Goal: Task Accomplishment & Management: Manage account settings

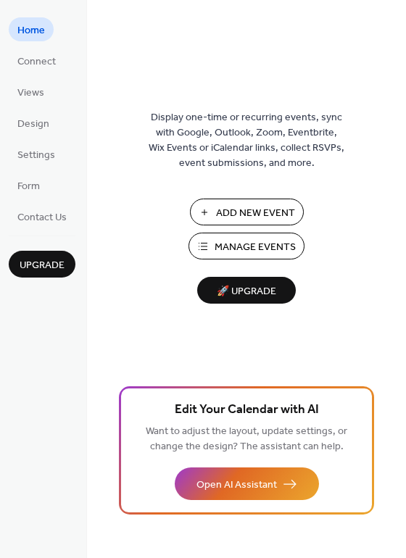
click at [271, 248] on span "Manage Events" at bounding box center [254, 247] width 81 height 15
click at [33, 63] on span "Connect" at bounding box center [36, 61] width 38 height 15
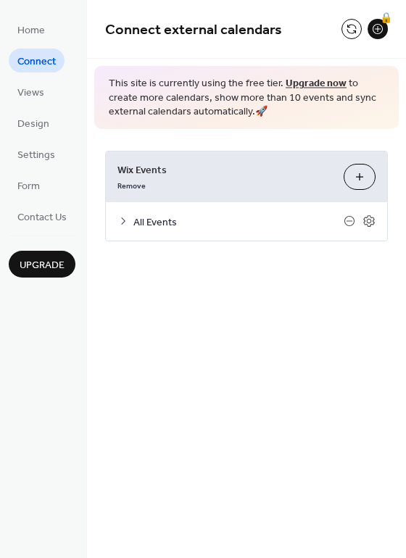
click at [183, 173] on span "Wix Events" at bounding box center [224, 169] width 214 height 15
click at [169, 220] on span "All Events" at bounding box center [238, 221] width 210 height 15
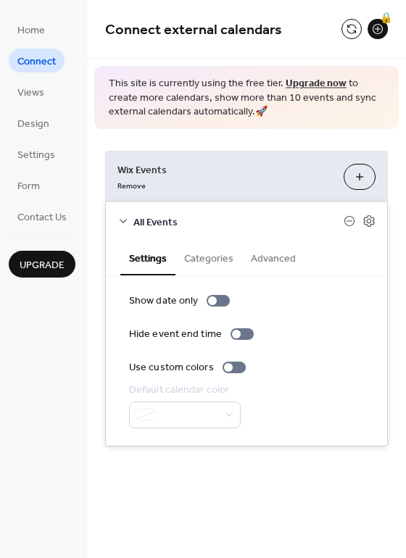
click at [205, 254] on button "Categories" at bounding box center [208, 256] width 67 height 33
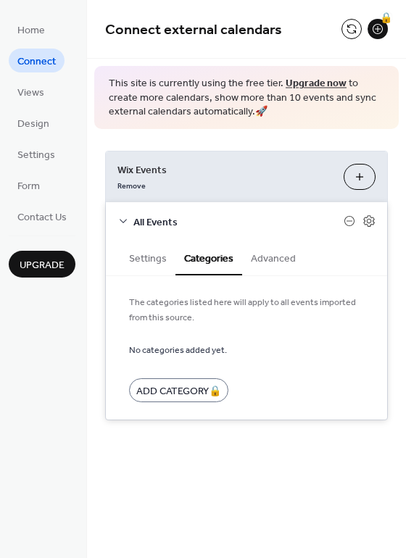
click at [125, 219] on icon at bounding box center [123, 221] width 12 height 12
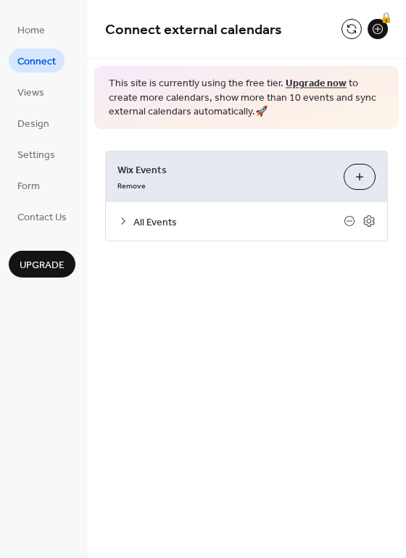
click at [140, 222] on span "All Events" at bounding box center [238, 221] width 210 height 15
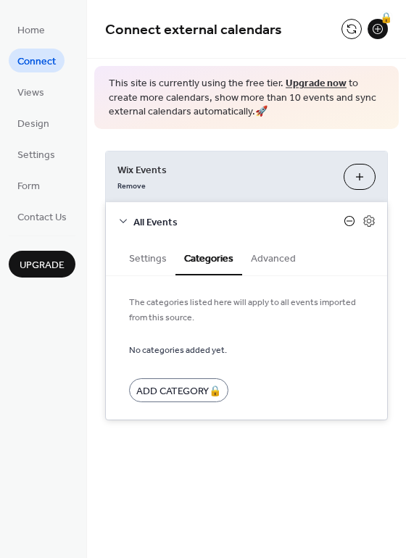
click at [353, 219] on icon at bounding box center [349, 221] width 10 height 10
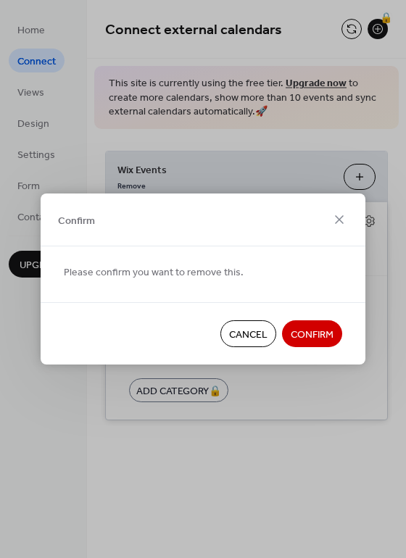
click at [261, 338] on span "Cancel" at bounding box center [248, 334] width 38 height 15
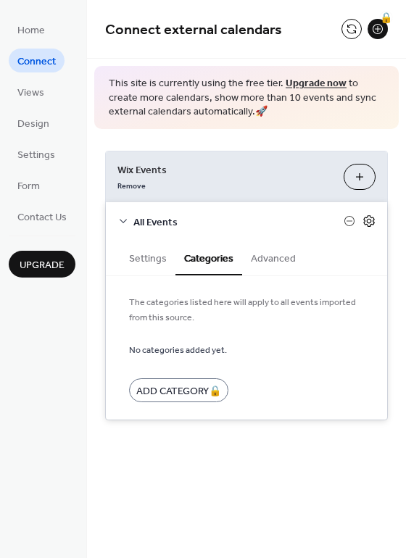
click at [369, 219] on icon at bounding box center [368, 220] width 13 height 13
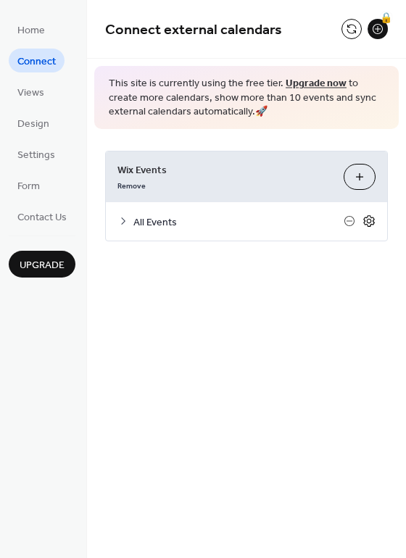
click at [368, 224] on icon at bounding box center [368, 220] width 13 height 13
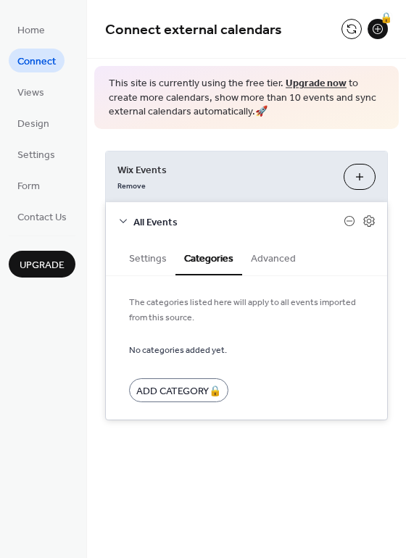
click at [139, 260] on button "Settings" at bounding box center [147, 256] width 55 height 33
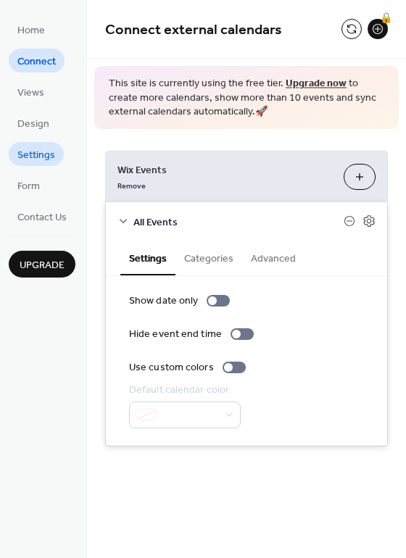
click at [48, 156] on span "Settings" at bounding box center [36, 155] width 38 height 15
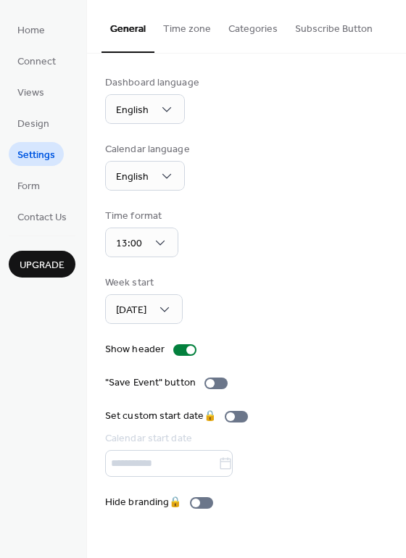
click at [254, 36] on button "Categories" at bounding box center [252, 25] width 67 height 51
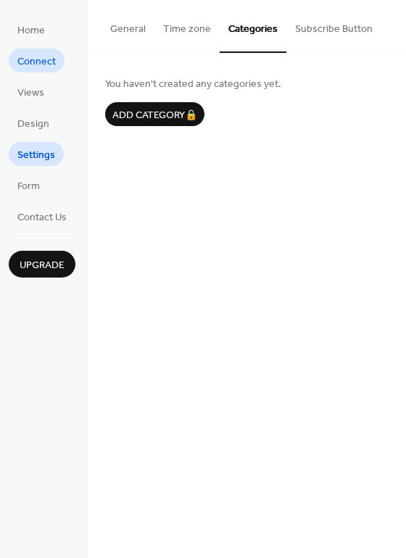
click at [38, 64] on span "Connect" at bounding box center [36, 61] width 38 height 15
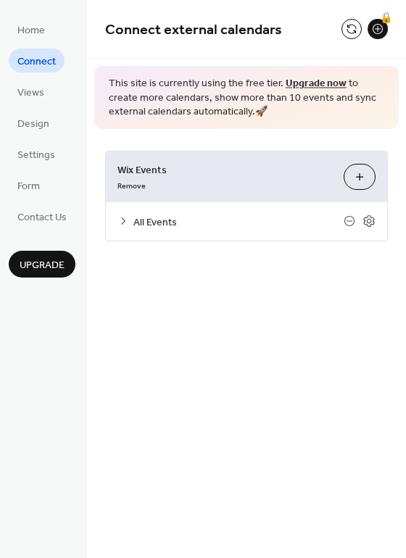
click at [150, 221] on span "All Events" at bounding box center [238, 221] width 210 height 15
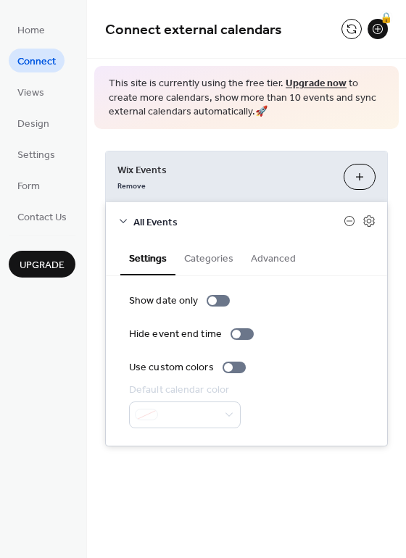
click at [358, 175] on button "Customize" at bounding box center [359, 177] width 32 height 26
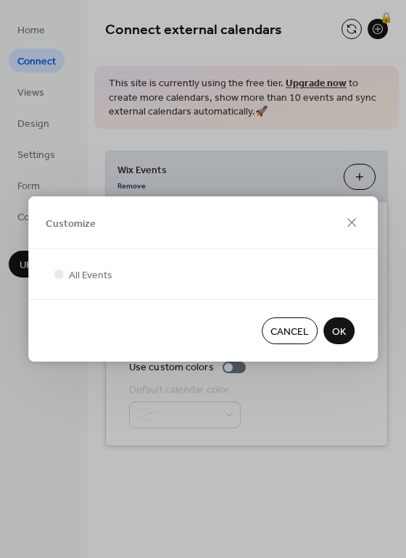
click at [345, 336] on button "OK" at bounding box center [338, 330] width 31 height 27
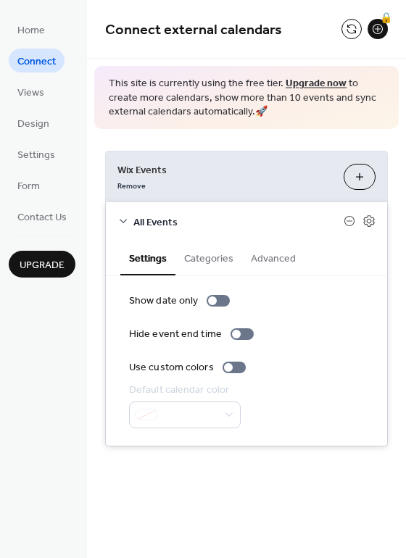
click at [221, 262] on button "Categories" at bounding box center [208, 256] width 67 height 33
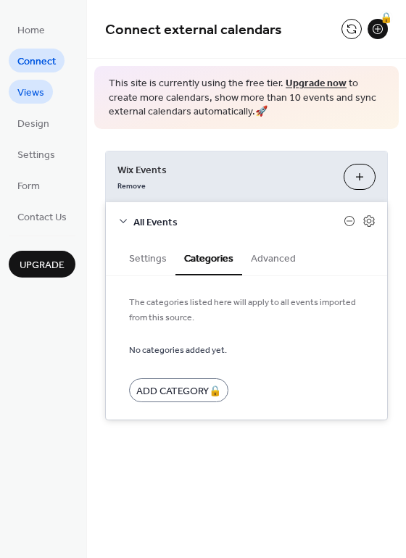
click at [46, 89] on link "Views" at bounding box center [31, 92] width 44 height 24
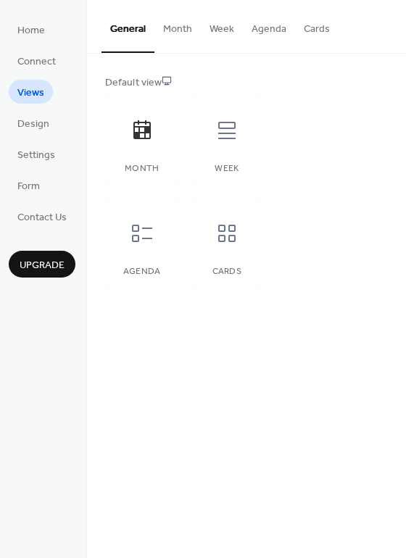
click at [169, 25] on button "Month" at bounding box center [177, 25] width 46 height 51
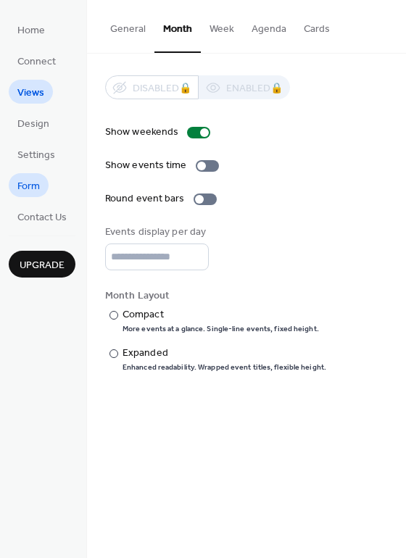
click at [38, 189] on span "Form" at bounding box center [28, 186] width 22 height 15
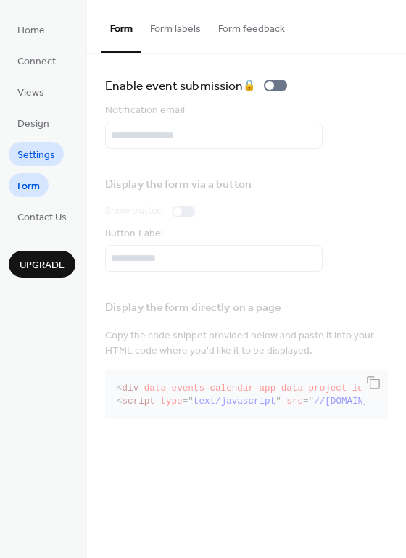
click at [46, 148] on span "Settings" at bounding box center [36, 155] width 38 height 15
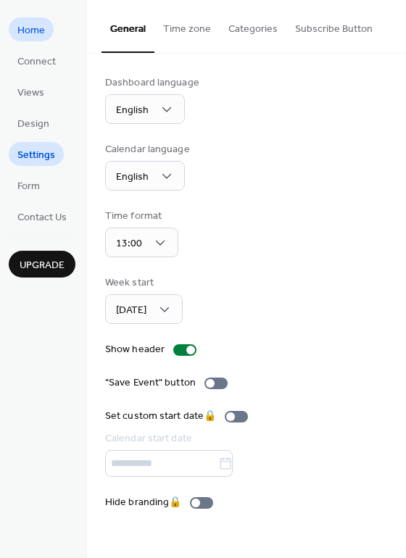
click at [41, 34] on span "Home" at bounding box center [31, 30] width 28 height 15
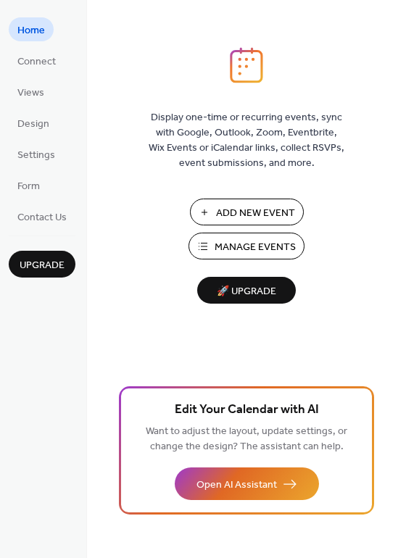
click at [275, 243] on span "Manage Events" at bounding box center [254, 247] width 81 height 15
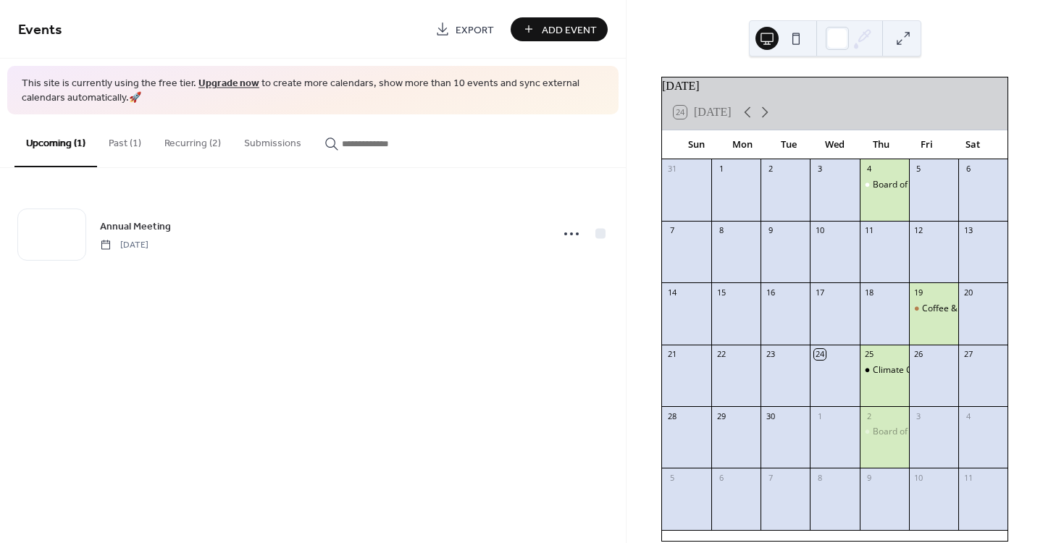
click at [124, 148] on button "Past (1)" at bounding box center [125, 139] width 56 height 51
click at [359, 145] on input "button" at bounding box center [385, 143] width 87 height 15
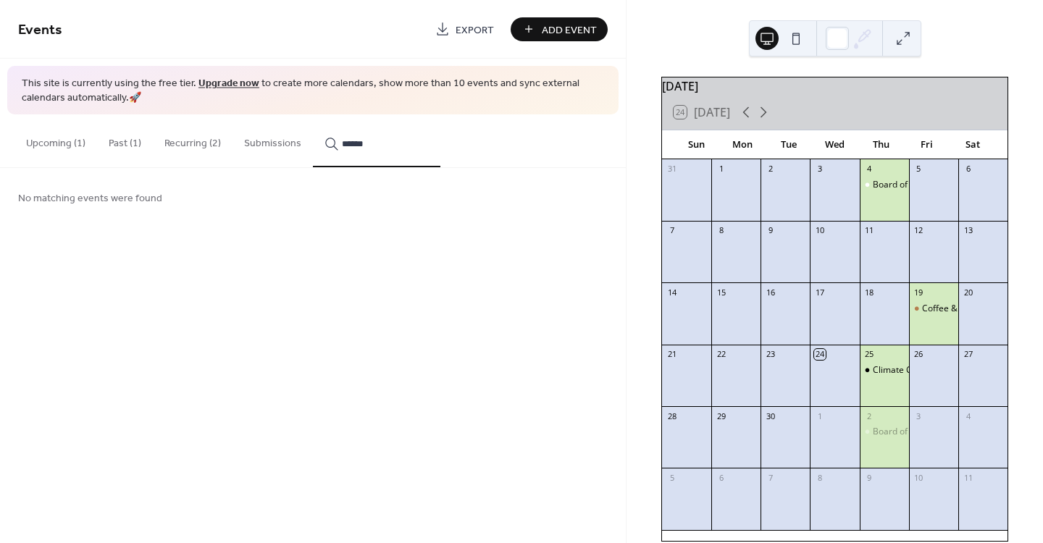
type input "******"
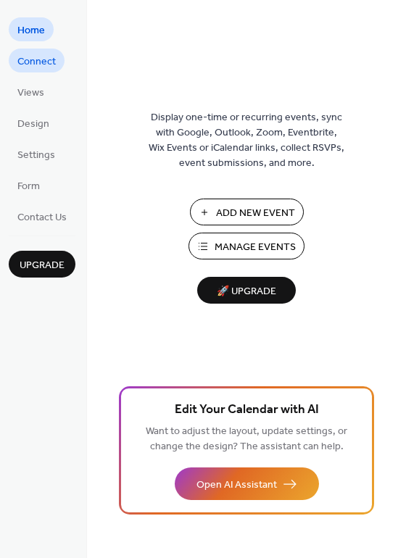
click at [31, 61] on span "Connect" at bounding box center [36, 61] width 38 height 15
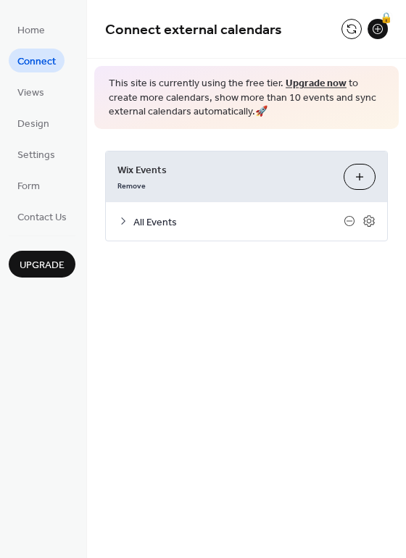
click at [125, 223] on icon at bounding box center [123, 221] width 12 height 12
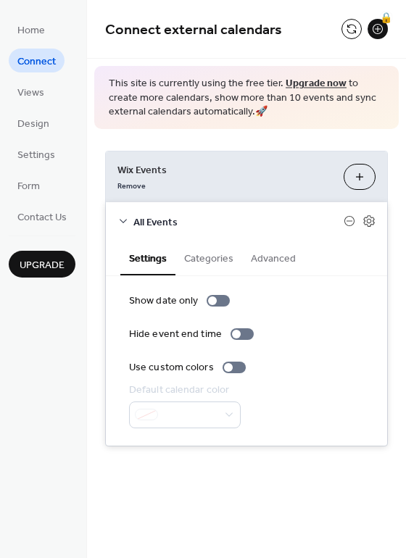
click at [210, 263] on button "Categories" at bounding box center [208, 256] width 67 height 33
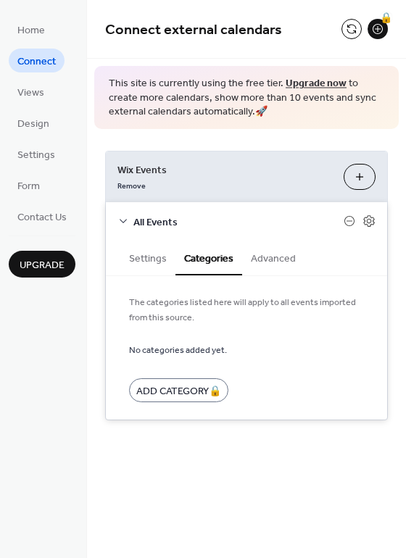
click at [285, 260] on button "Advanced" at bounding box center [273, 256] width 62 height 33
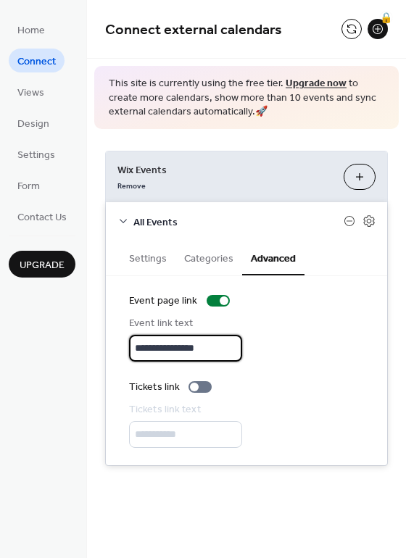
click at [209, 347] on input "**********" at bounding box center [185, 348] width 113 height 27
click at [201, 388] on div at bounding box center [199, 387] width 23 height 12
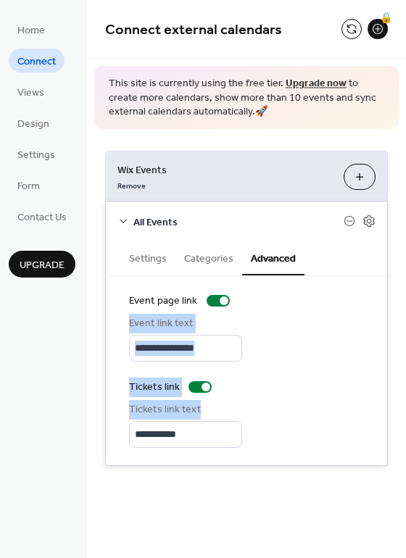
drag, startPoint x: 398, startPoint y: 298, endPoint x: 298, endPoint y: 399, distance: 141.8
click at [345, 408] on div "**********" at bounding box center [246, 308] width 319 height 358
click at [203, 388] on div at bounding box center [205, 386] width 9 height 9
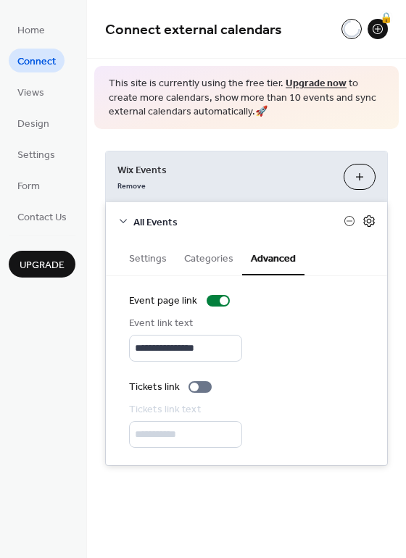
click at [368, 225] on icon at bounding box center [368, 221] width 11 height 12
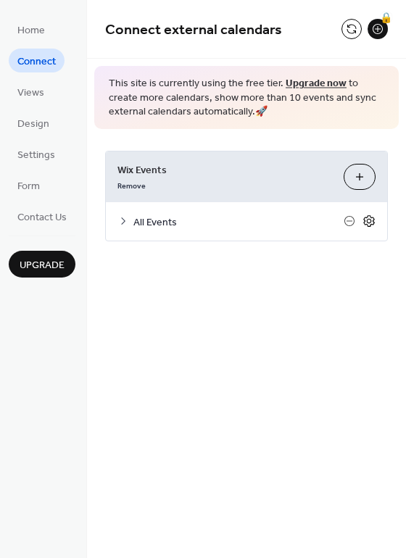
click at [368, 225] on icon at bounding box center [368, 220] width 13 height 13
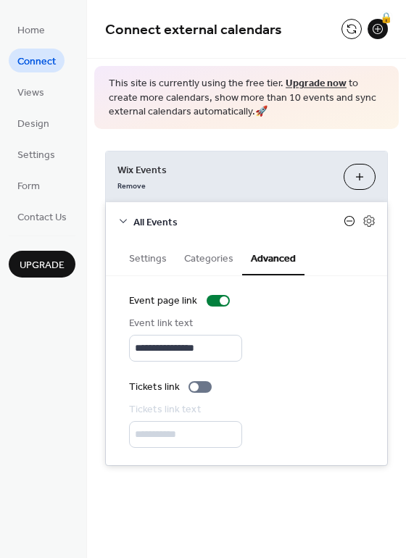
click at [349, 219] on icon at bounding box center [349, 221] width 12 height 12
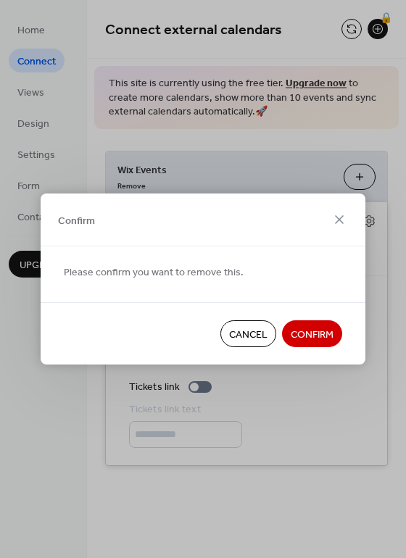
click at [241, 327] on span "Cancel" at bounding box center [248, 334] width 38 height 15
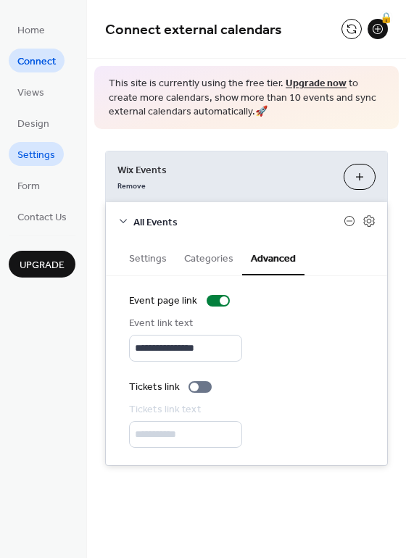
click at [40, 159] on span "Settings" at bounding box center [36, 155] width 38 height 15
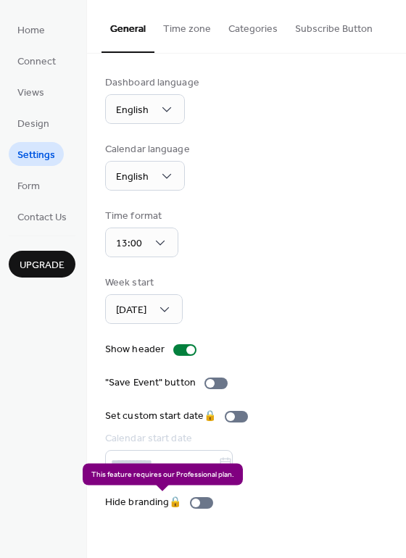
click at [198, 500] on div "Hide branding 🔒" at bounding box center [162, 502] width 114 height 15
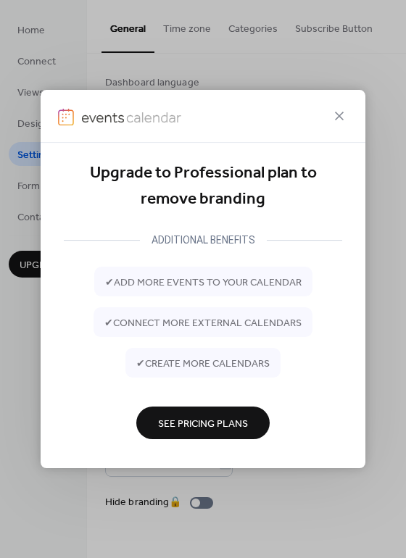
click at [348, 114] on div at bounding box center [203, 116] width 324 height 53
click at [343, 120] on icon at bounding box center [338, 115] width 17 height 17
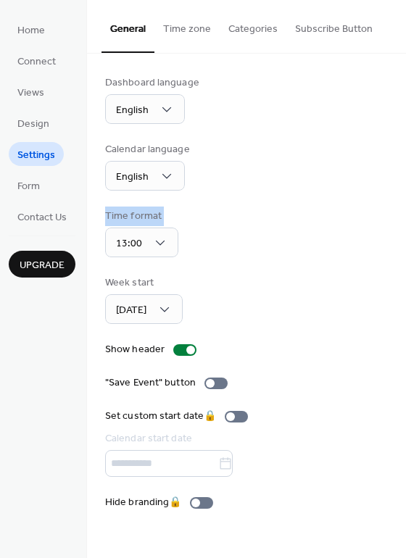
drag, startPoint x: 403, startPoint y: 253, endPoint x: 201, endPoint y: 151, distance: 226.4
click at [395, 156] on div "Dashboard language English Calendar language English Time format 13:00 Week sta…" at bounding box center [246, 293] width 319 height 478
click at [40, 95] on span "Views" at bounding box center [30, 92] width 27 height 15
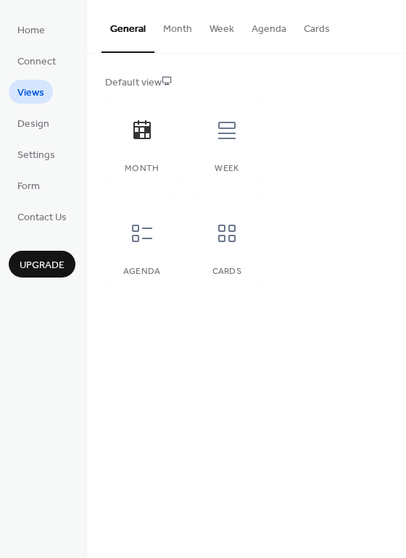
drag, startPoint x: 403, startPoint y: 217, endPoint x: 382, endPoint y: 130, distance: 89.6
click at [385, 140] on div "Default view Month Week Agenda Cards" at bounding box center [246, 182] width 319 height 256
click at [42, 127] on span "Design" at bounding box center [33, 124] width 32 height 15
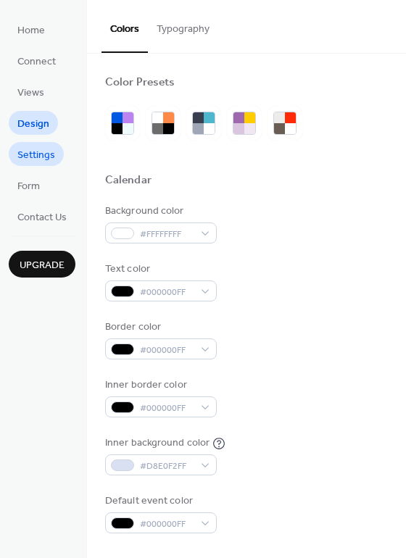
click at [56, 152] on link "Settings" at bounding box center [36, 154] width 55 height 24
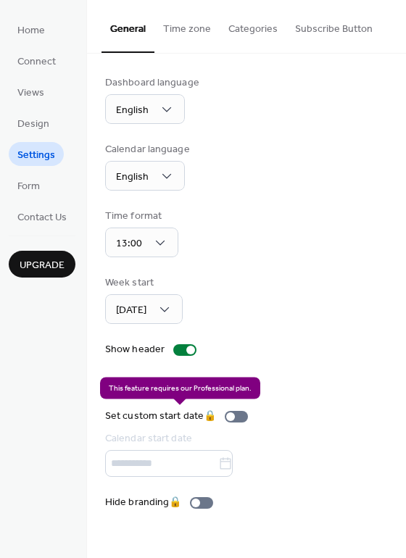
click at [154, 416] on div "Set custom start date 🔒 Calendar start date" at bounding box center [179, 442] width 148 height 68
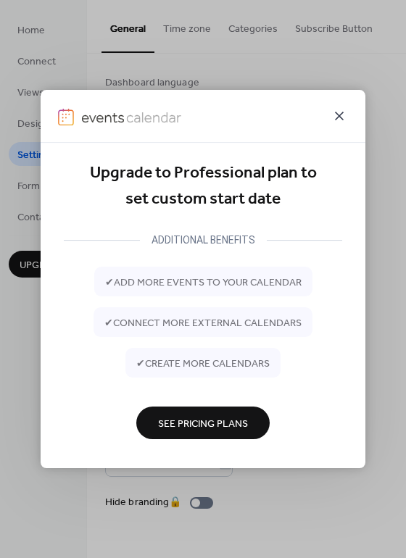
click at [336, 118] on icon at bounding box center [339, 116] width 9 height 9
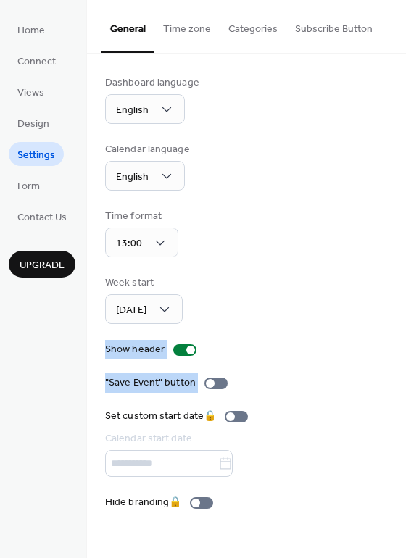
drag, startPoint x: 402, startPoint y: 295, endPoint x: 398, endPoint y: 401, distance: 105.8
click at [398, 401] on div "Dashboard language English Calendar language English Time format 13:00 Week sta…" at bounding box center [246, 293] width 319 height 478
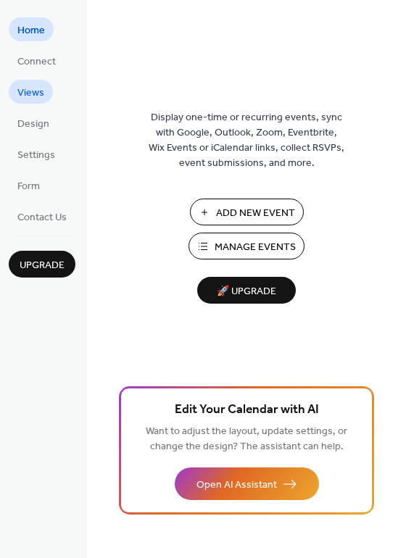
click at [37, 96] on span "Views" at bounding box center [30, 92] width 27 height 15
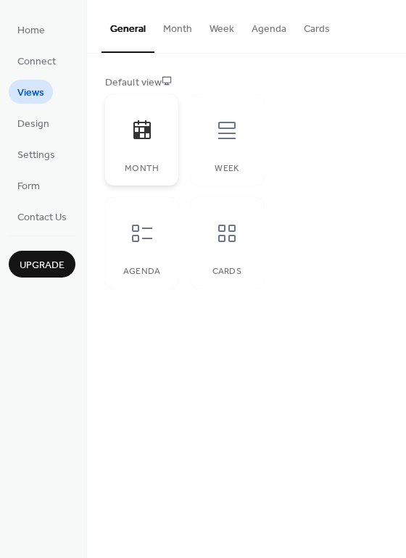
click at [145, 135] on icon at bounding box center [141, 130] width 23 height 23
click at [178, 29] on button "Month" at bounding box center [177, 25] width 46 height 51
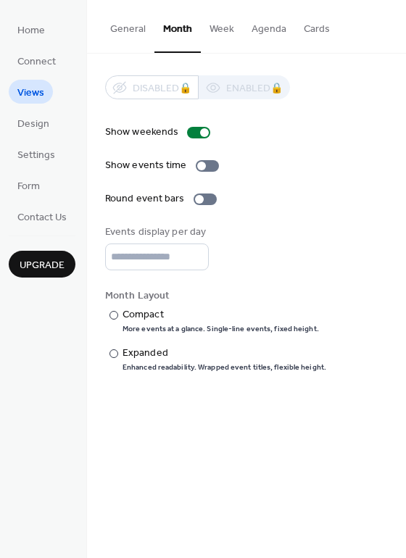
click at [268, 30] on button "Agenda" at bounding box center [269, 25] width 52 height 51
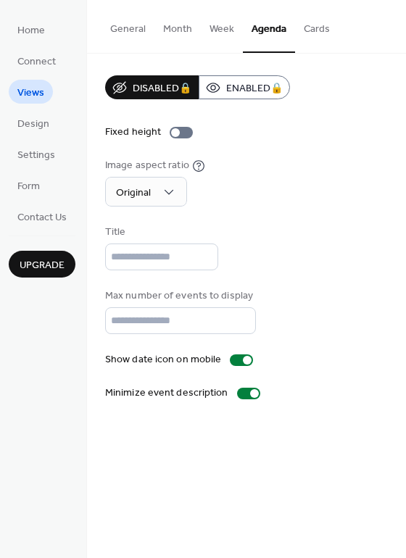
click at [314, 32] on button "Cards" at bounding box center [316, 25] width 43 height 51
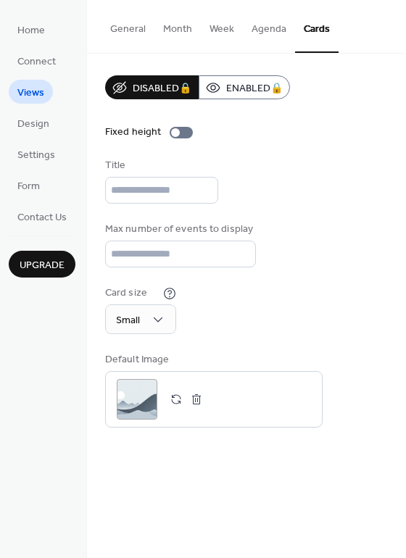
click at [163, 26] on button "Month" at bounding box center [177, 25] width 46 height 51
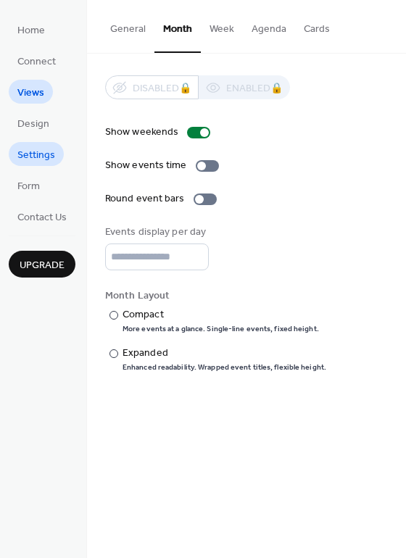
click at [19, 151] on span "Settings" at bounding box center [36, 155] width 38 height 15
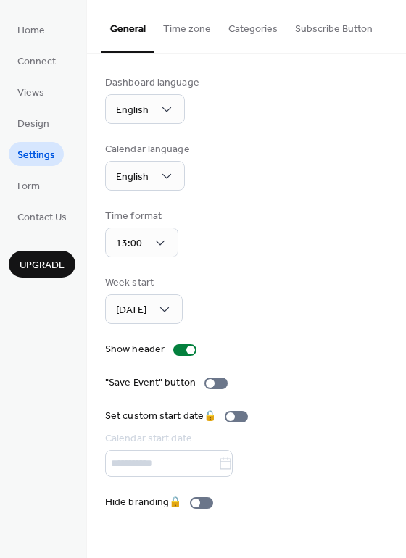
click at [251, 25] on button "Categories" at bounding box center [252, 25] width 67 height 51
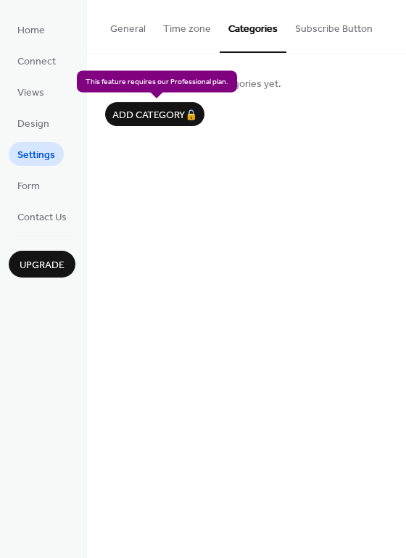
click at [174, 113] on div "Add category 🔒" at bounding box center [154, 114] width 99 height 24
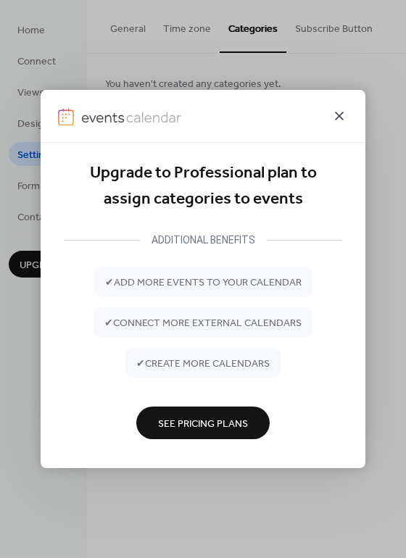
click at [345, 117] on icon at bounding box center [338, 115] width 17 height 17
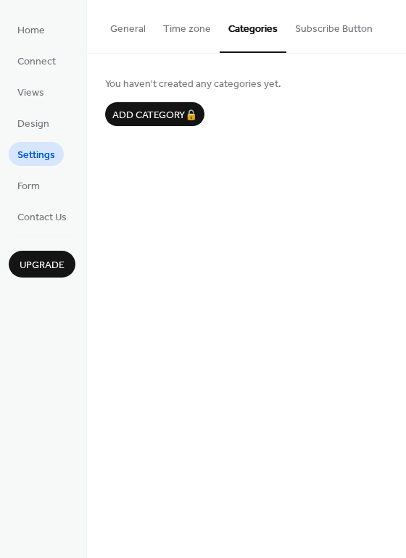
click at [256, 80] on span "You haven't created any categories yet." at bounding box center [246, 84] width 282 height 15
click at [34, 183] on span "Form" at bounding box center [28, 186] width 22 height 15
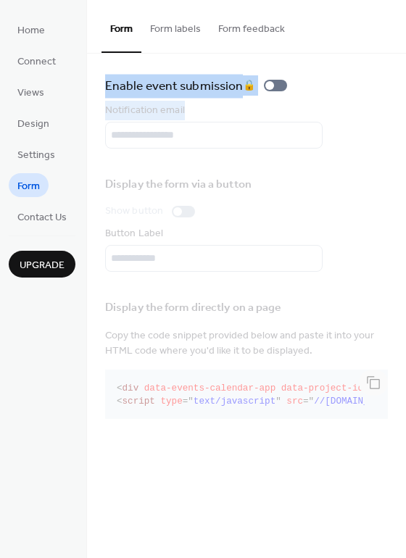
drag, startPoint x: 400, startPoint y: 62, endPoint x: 398, endPoint y: 117, distance: 55.1
click at [398, 117] on div "Enable event submission 🔒 Notification email Display the form via a button Show…" at bounding box center [246, 250] width 319 height 392
click at [30, 30] on span "Home" at bounding box center [31, 30] width 28 height 15
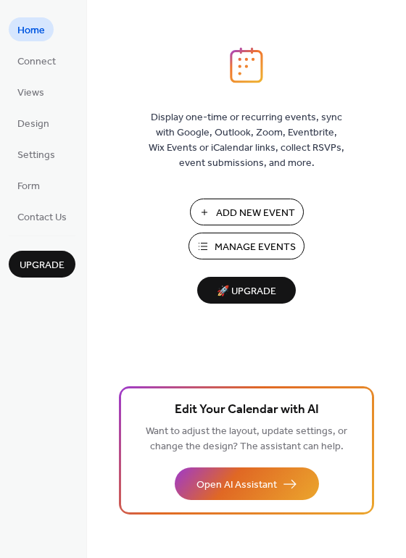
drag, startPoint x: 401, startPoint y: 331, endPoint x: 398, endPoint y: 431, distance: 100.0
click at [398, 431] on div "Display one-time or recurring events, sync with Google, Outlook, Zoom, Eventbri…" at bounding box center [246, 302] width 319 height 511
drag, startPoint x: 399, startPoint y: 345, endPoint x: 402, endPoint y: 374, distance: 29.1
click at [402, 374] on div "Display one-time or recurring events, sync with Google, Outlook, Zoom, Eventbri…" at bounding box center [246, 302] width 319 height 511
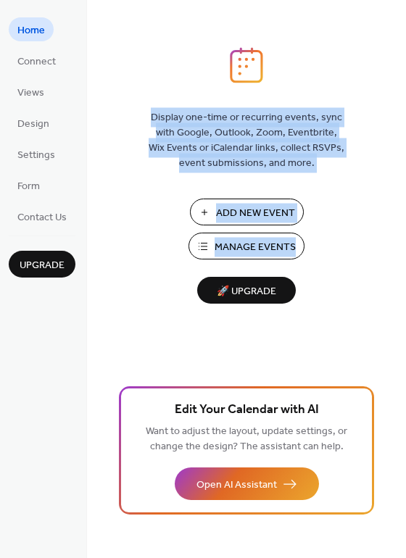
drag, startPoint x: 398, startPoint y: 105, endPoint x: 370, endPoint y: 240, distance: 138.2
click at [370, 240] on div "Display one-time or recurring events, sync with Google, Outlook, Zoom, Eventbri…" at bounding box center [246, 302] width 319 height 511
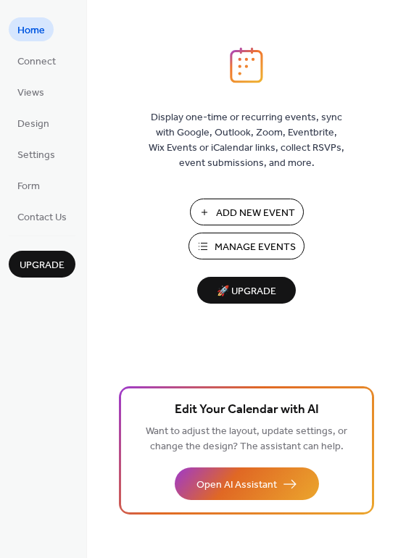
click at [314, 411] on span "Edit Your Calendar with AI" at bounding box center [247, 410] width 144 height 20
click at [245, 429] on span "Want to adjust the layout, update settings, or change the design? The assistant…" at bounding box center [246, 438] width 201 height 35
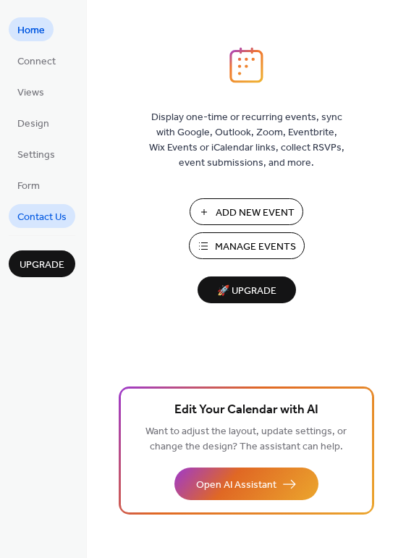
click at [48, 214] on span "Contact Us" at bounding box center [41, 217] width 49 height 15
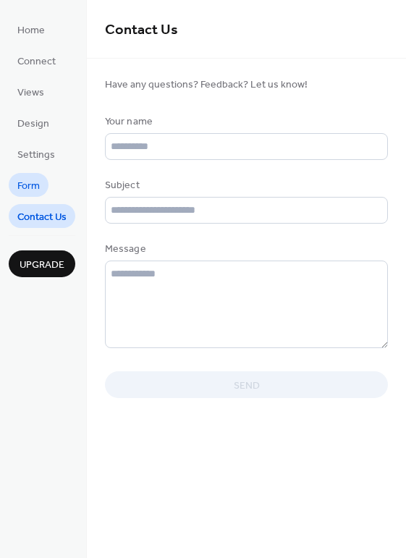
click at [42, 186] on link "Form" at bounding box center [29, 185] width 40 height 24
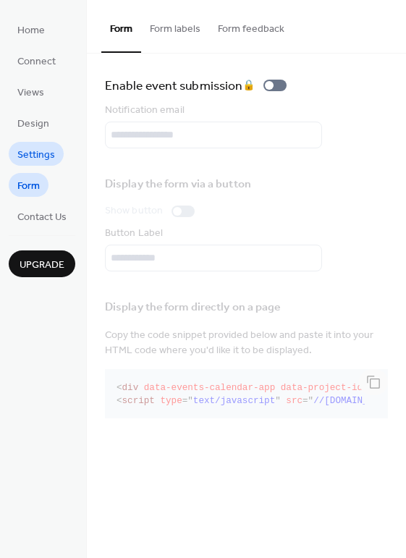
click at [39, 149] on span "Settings" at bounding box center [36, 155] width 38 height 15
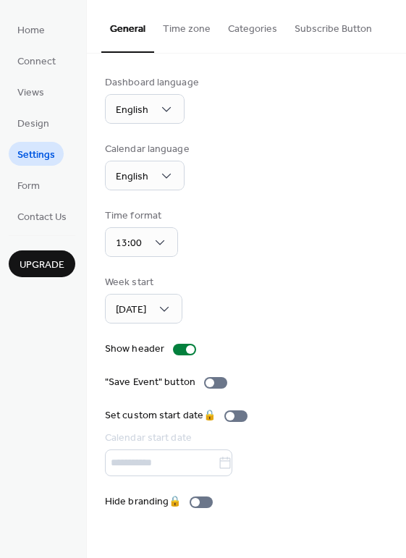
click at [187, 28] on button "Time zone" at bounding box center [186, 25] width 65 height 51
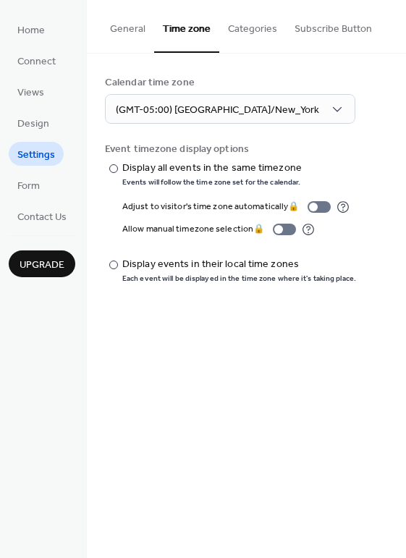
click at [245, 17] on button "Categories" at bounding box center [252, 25] width 67 height 51
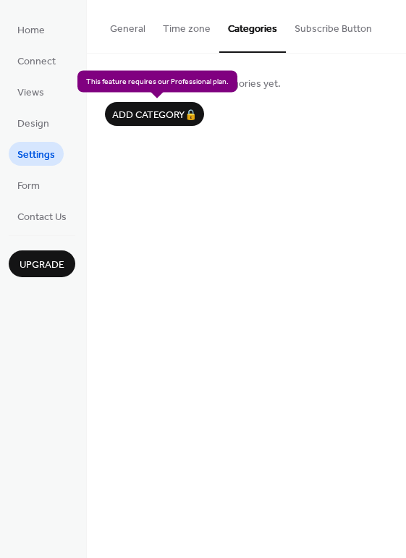
click at [162, 114] on div "Add category 🔒" at bounding box center [154, 114] width 99 height 24
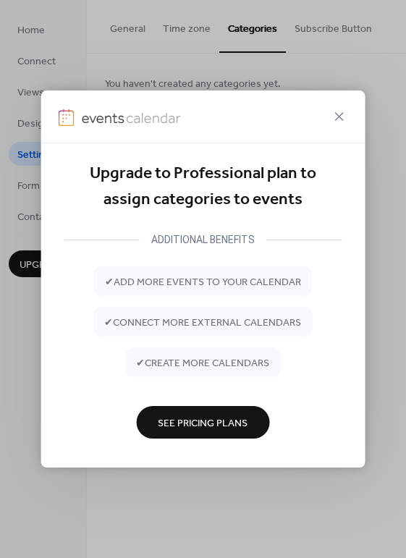
click at [351, 119] on div at bounding box center [203, 117] width 325 height 53
click at [346, 119] on icon at bounding box center [339, 116] width 17 height 17
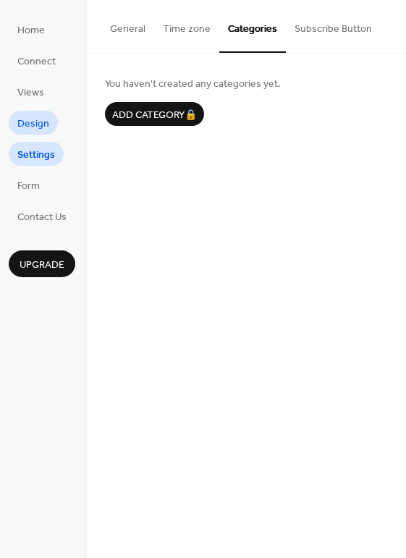
click at [26, 132] on span "Design" at bounding box center [33, 124] width 32 height 15
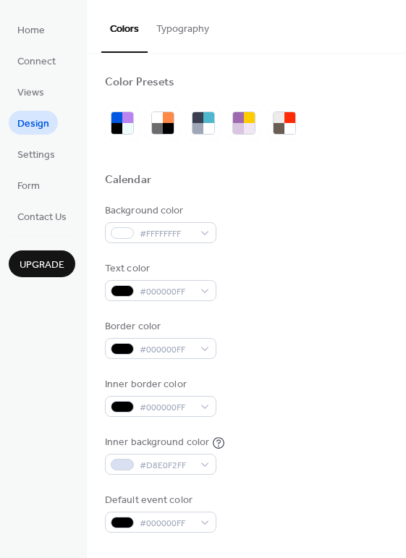
click at [180, 26] on button "Typography" at bounding box center [183, 25] width 70 height 51
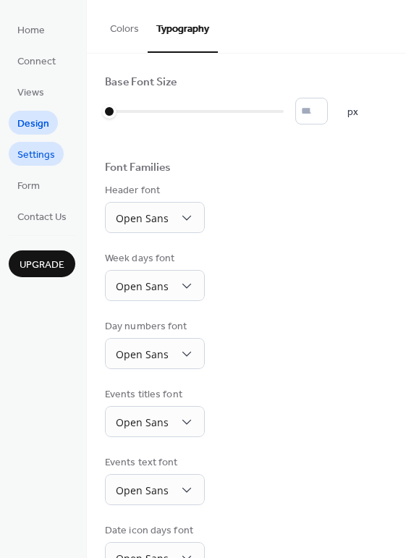
click at [38, 154] on span "Settings" at bounding box center [36, 155] width 38 height 15
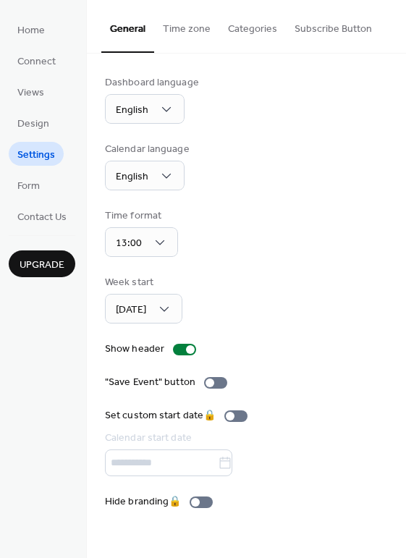
click at [263, 178] on div "Calendar language English" at bounding box center [246, 166] width 283 height 49
click at [182, 29] on button "Time zone" at bounding box center [186, 25] width 65 height 51
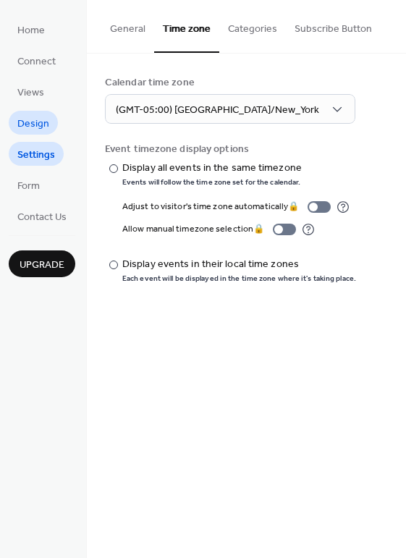
click at [30, 125] on span "Design" at bounding box center [33, 124] width 32 height 15
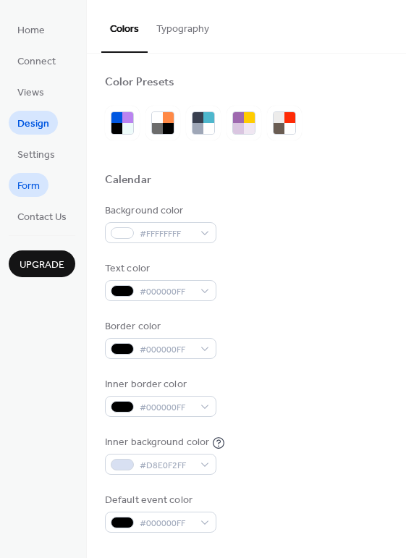
click at [37, 186] on span "Form" at bounding box center [28, 186] width 22 height 15
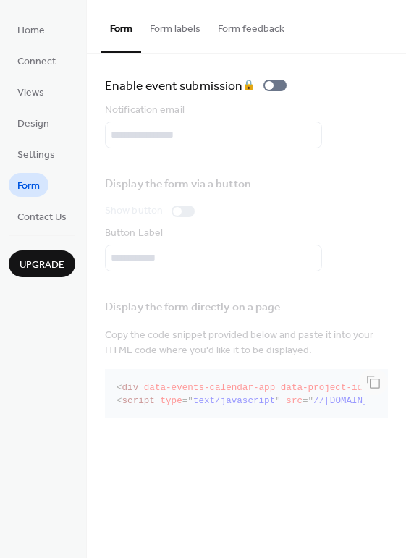
click at [174, 33] on button "Form labels" at bounding box center [175, 25] width 68 height 51
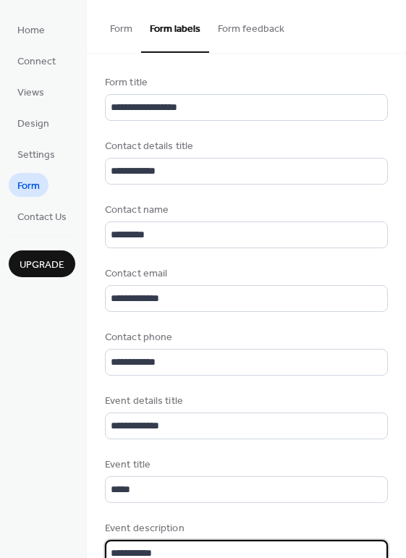
click at [198, 542] on input "**********" at bounding box center [246, 553] width 283 height 27
click at [251, 25] on button "Form feedback" at bounding box center [251, 25] width 84 height 51
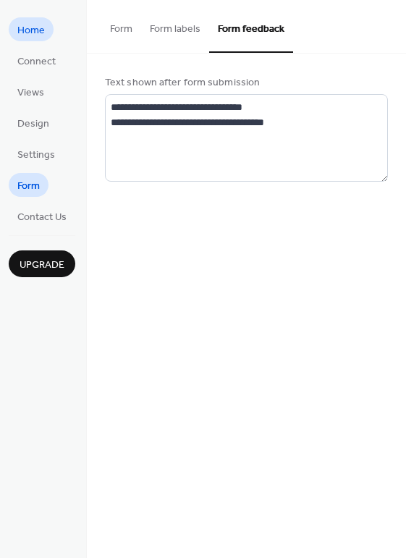
click at [35, 29] on span "Home" at bounding box center [31, 30] width 28 height 15
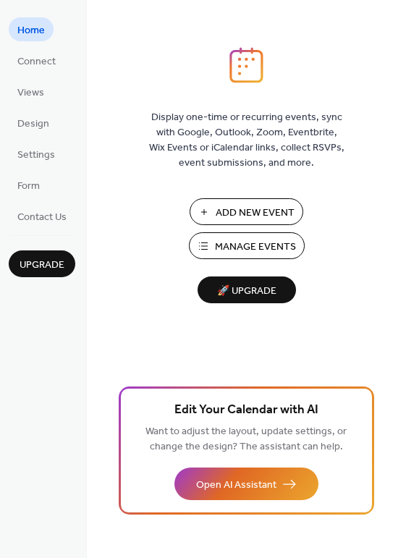
click at [280, 215] on span "Add New Event" at bounding box center [255, 213] width 79 height 15
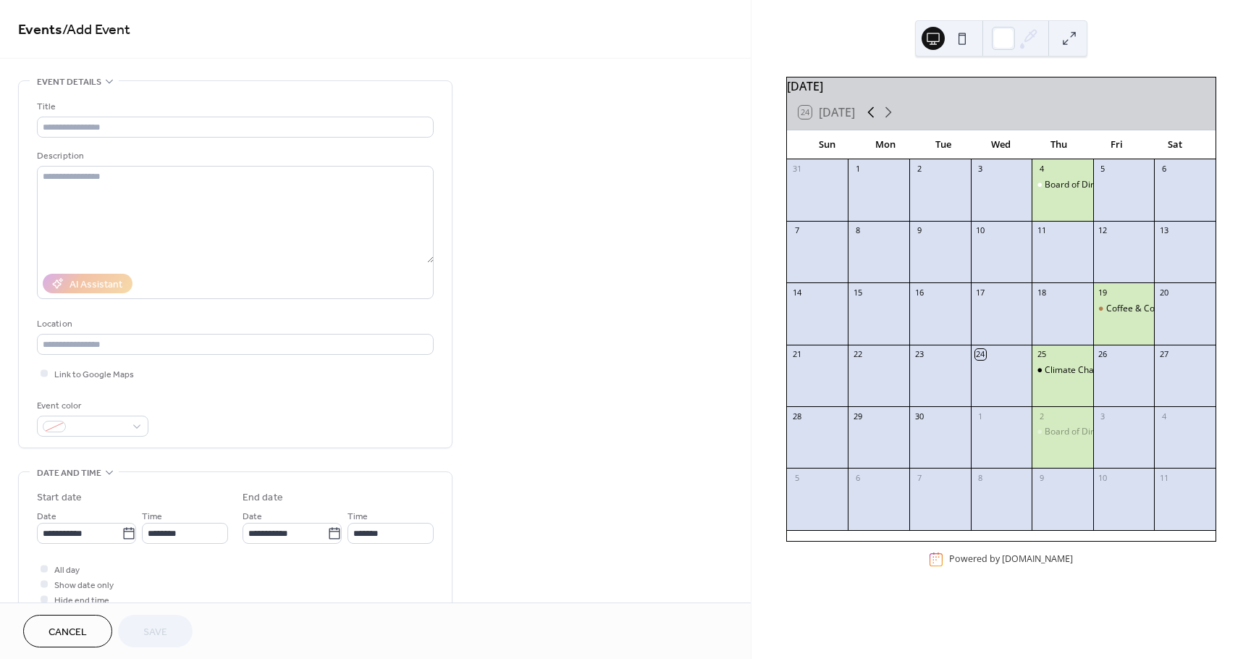
click at [873, 117] on icon at bounding box center [870, 112] width 7 height 11
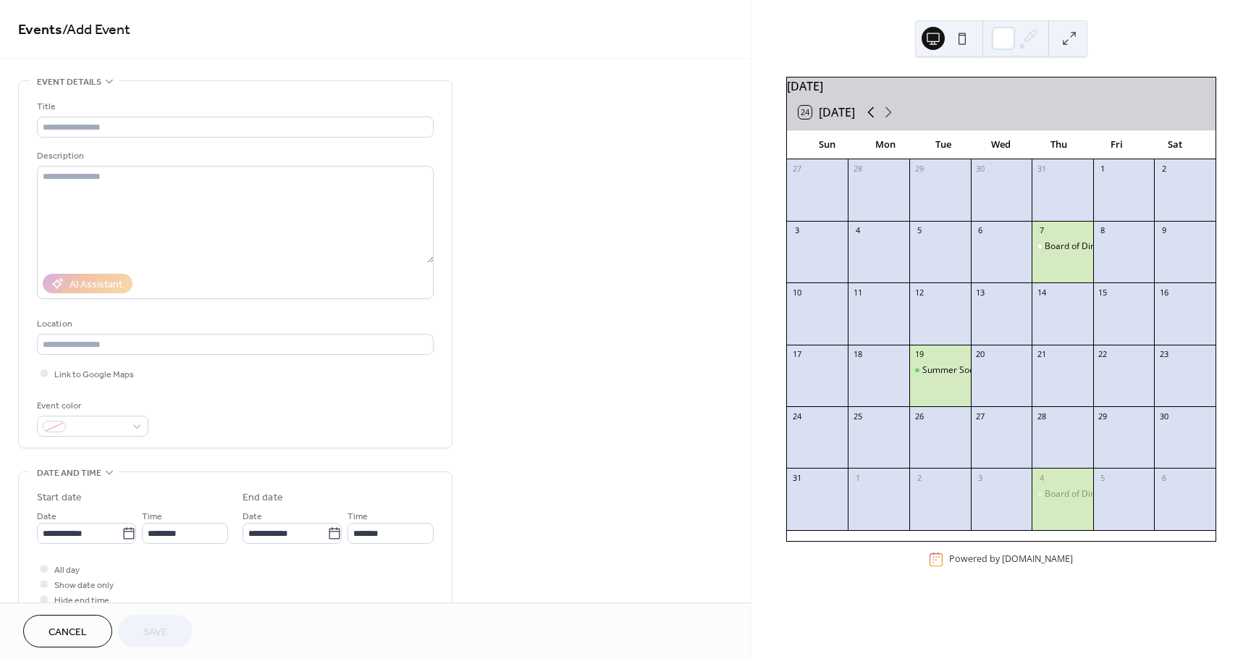
click at [873, 117] on icon at bounding box center [870, 112] width 7 height 11
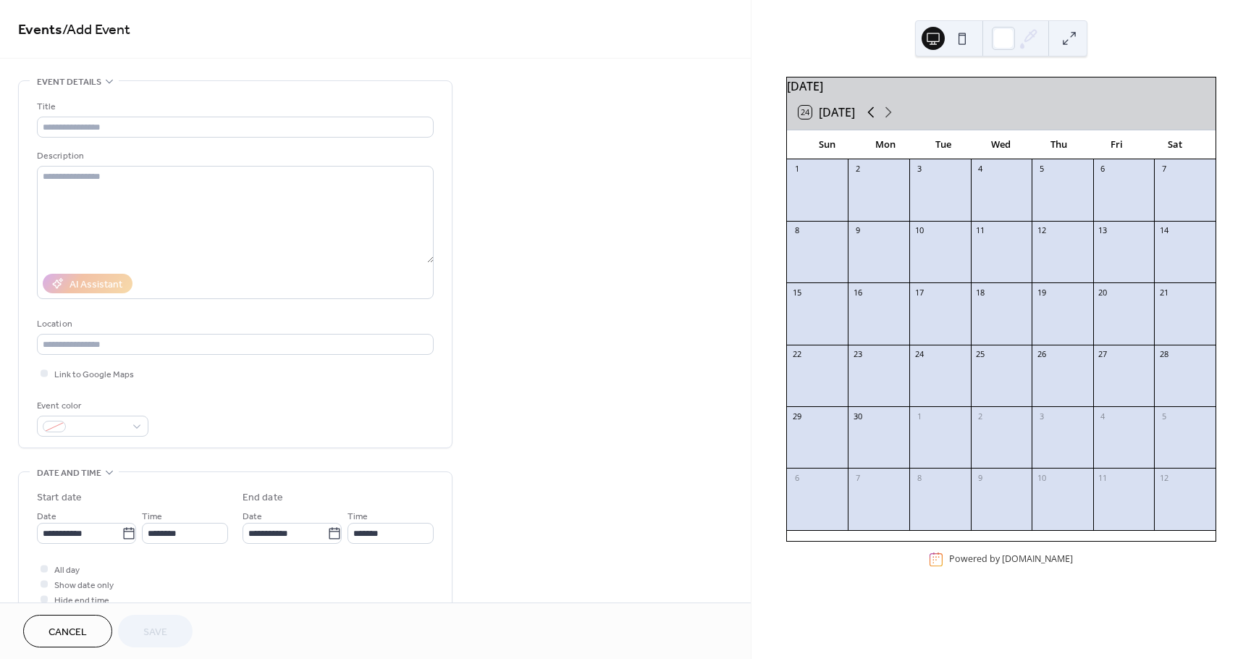
click at [873, 117] on icon at bounding box center [870, 112] width 7 height 11
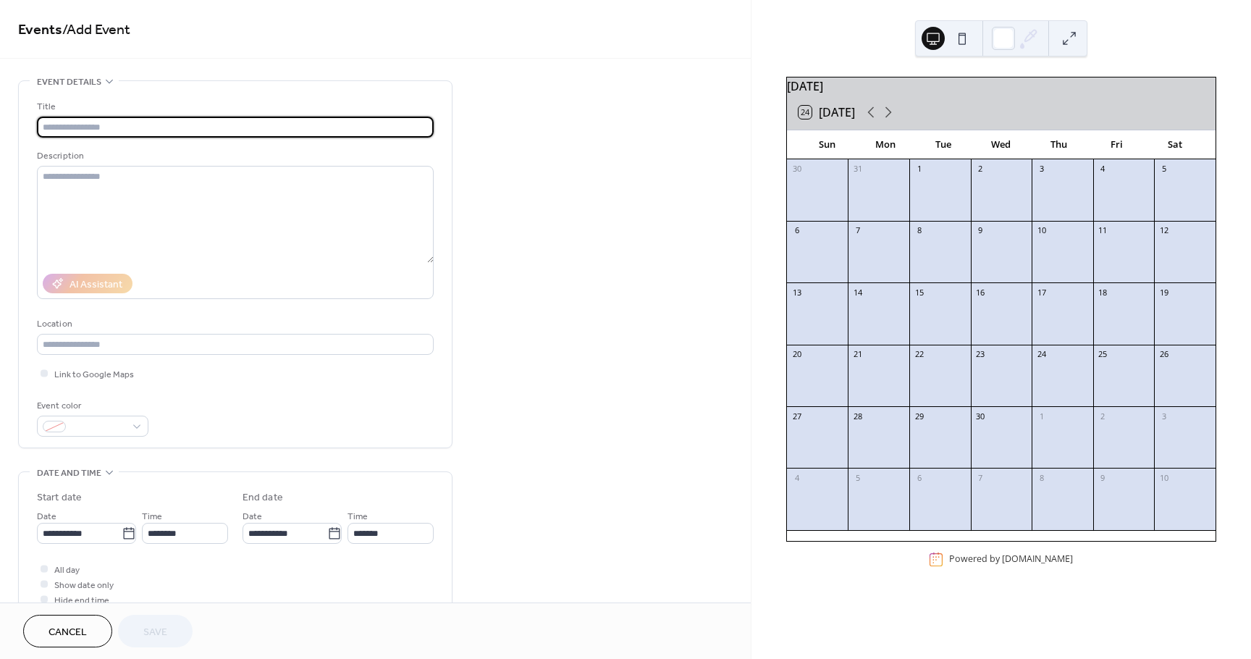
click at [108, 117] on input "text" at bounding box center [235, 127] width 397 height 21
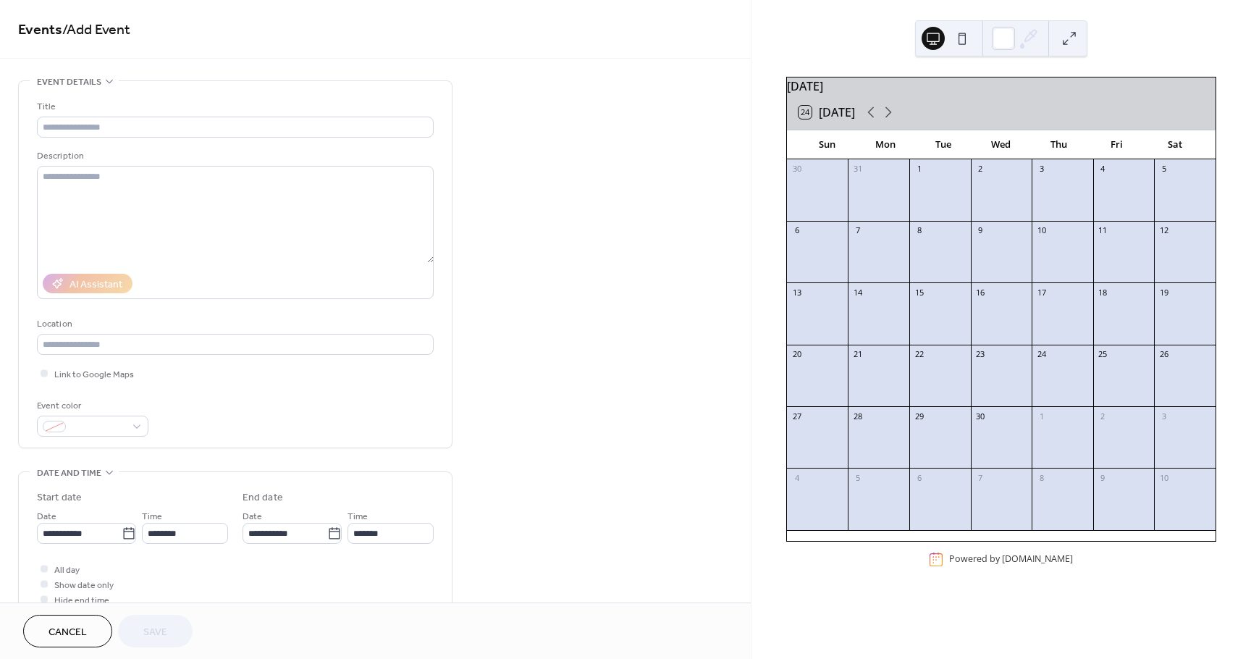
click at [104, 83] on icon at bounding box center [110, 81] width 12 height 12
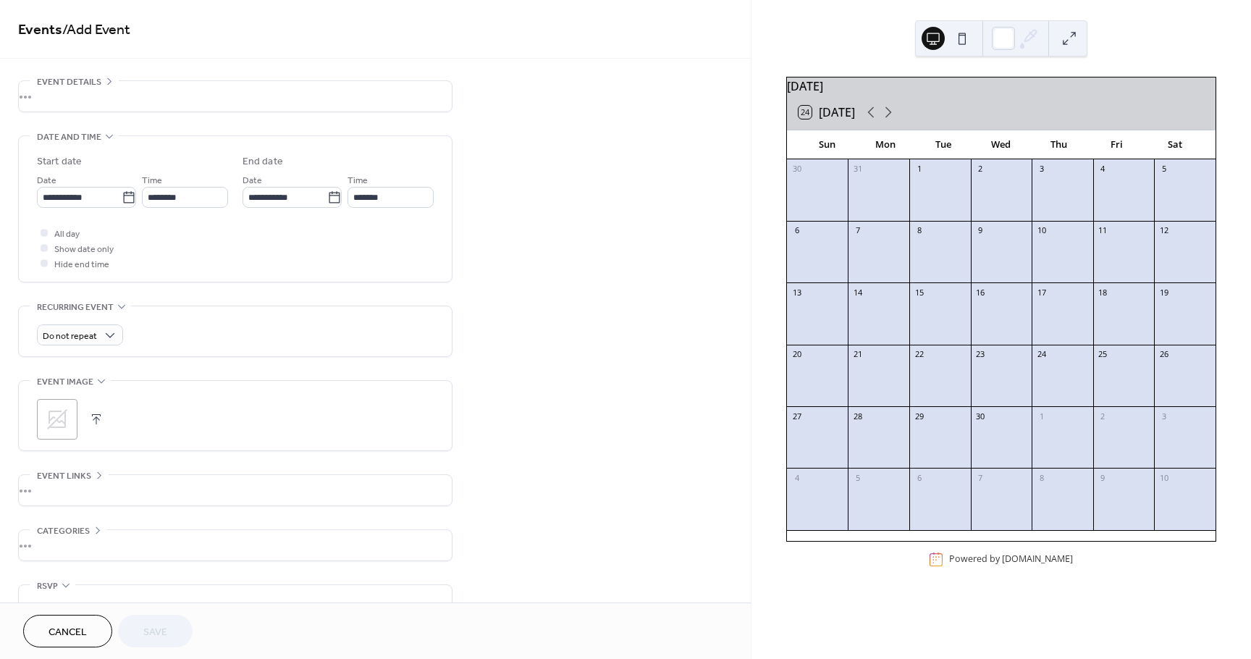
click at [103, 83] on div "•••" at bounding box center [235, 96] width 433 height 30
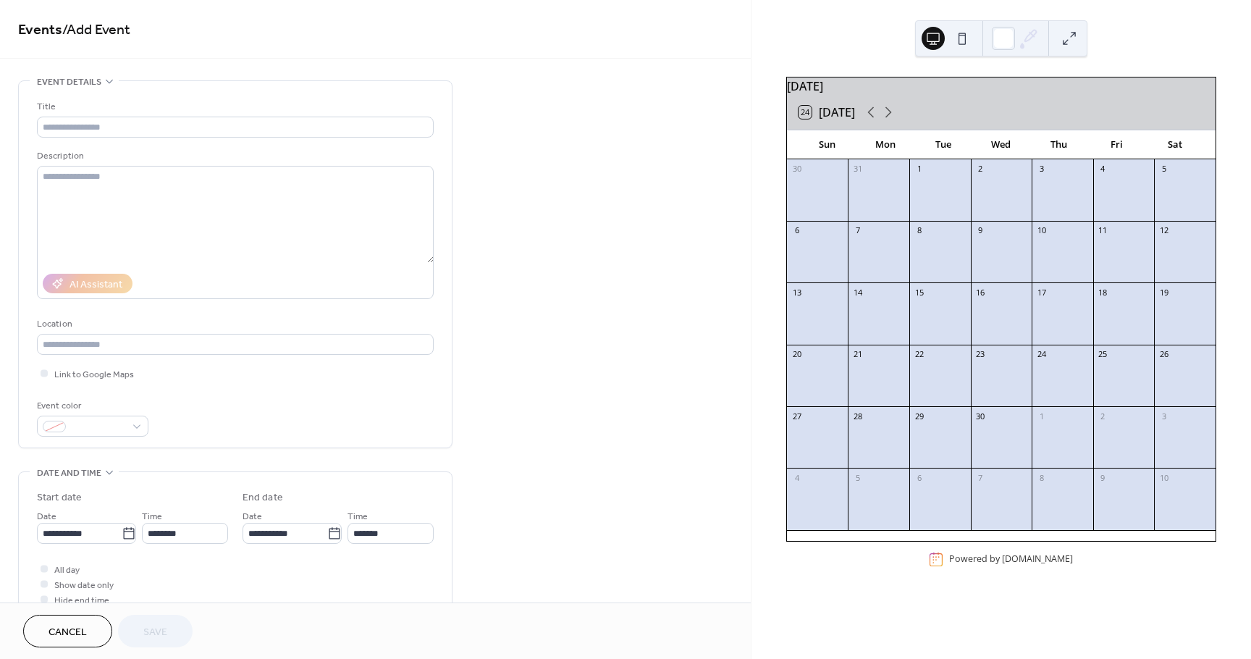
click at [79, 639] on span "Cancel" at bounding box center [68, 632] width 38 height 15
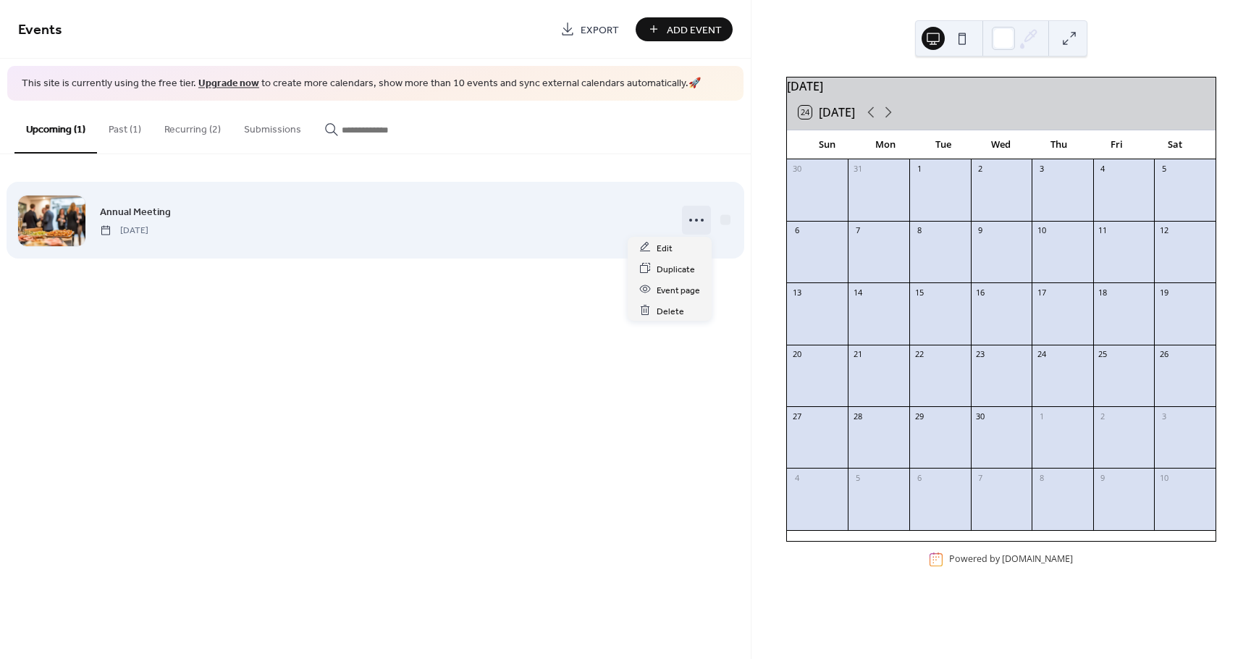
click at [697, 219] on circle at bounding box center [696, 220] width 3 height 3
click at [167, 216] on span "Annual Meeting" at bounding box center [135, 211] width 71 height 15
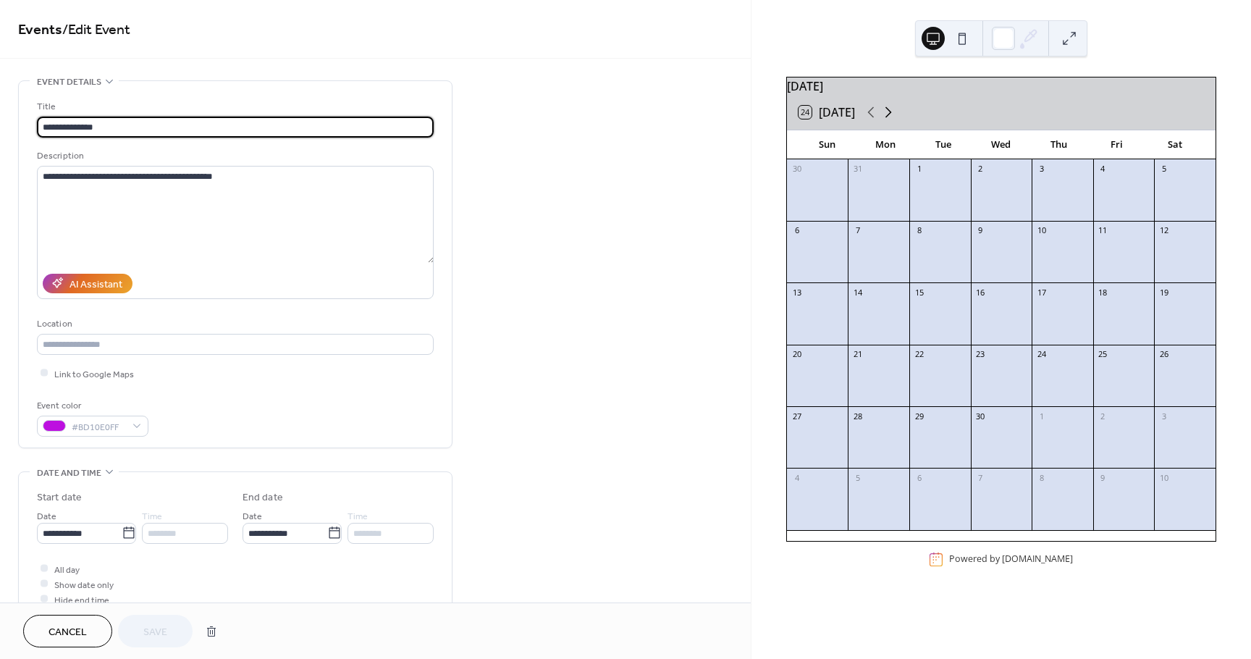
click at [891, 121] on icon at bounding box center [888, 112] width 17 height 17
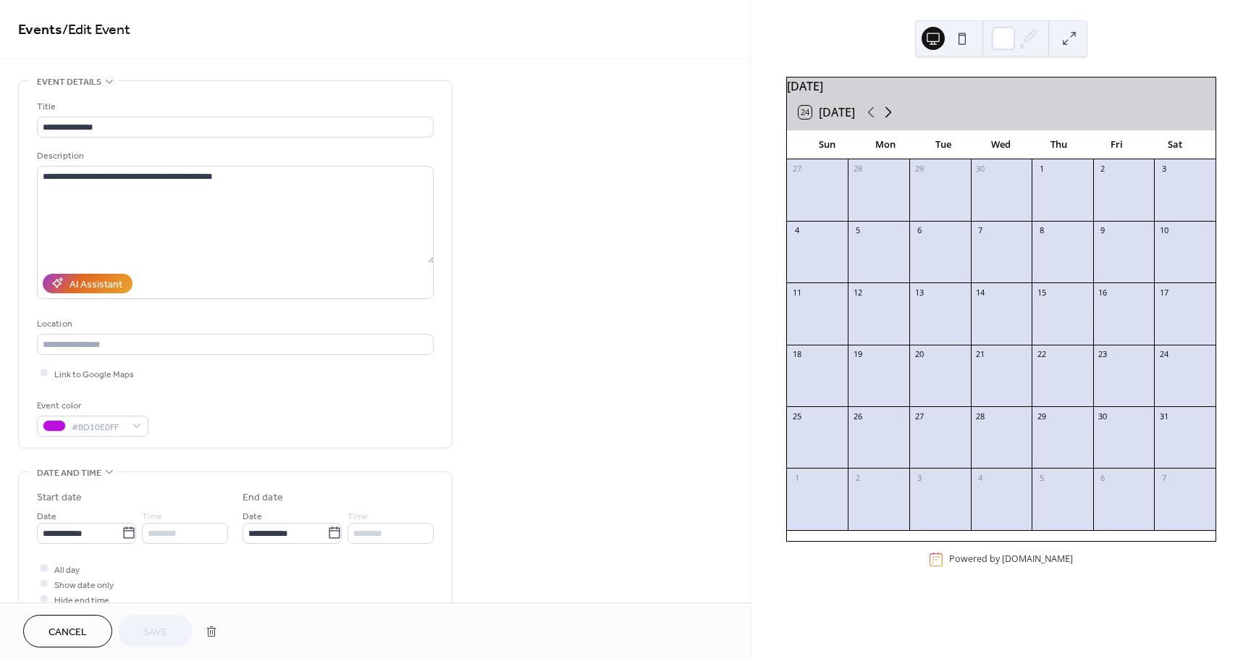
click at [891, 121] on icon at bounding box center [888, 112] width 17 height 17
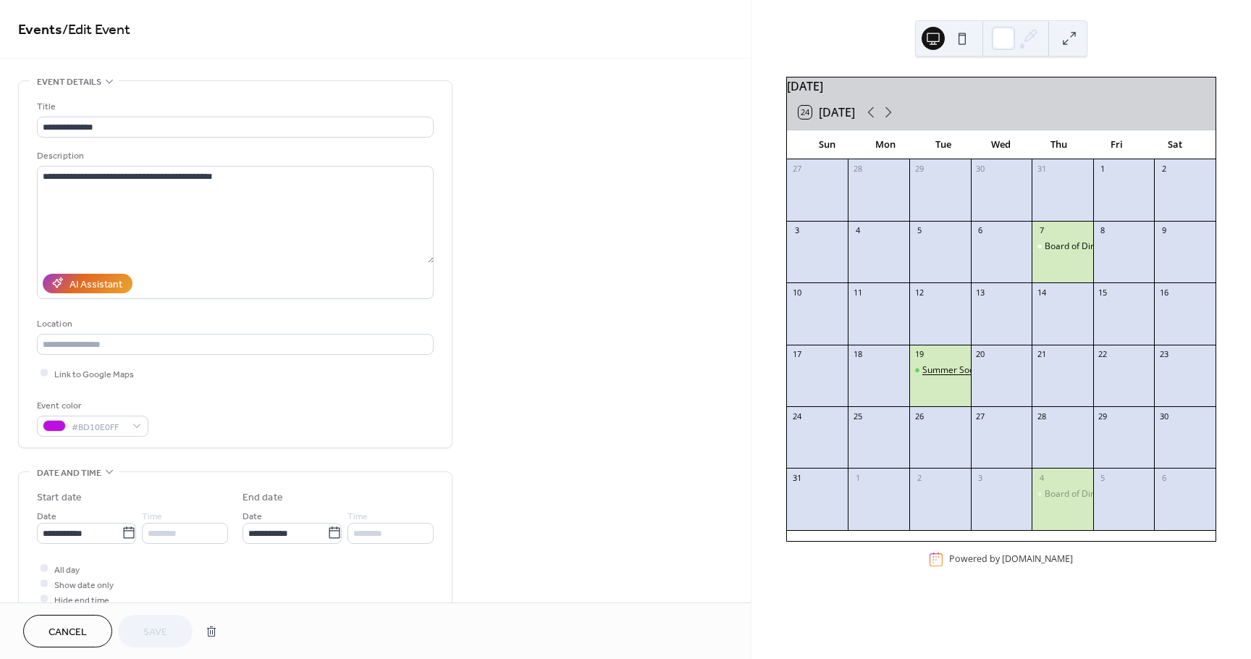
click at [955, 376] on div "Summer Social" at bounding box center [953, 370] width 61 height 12
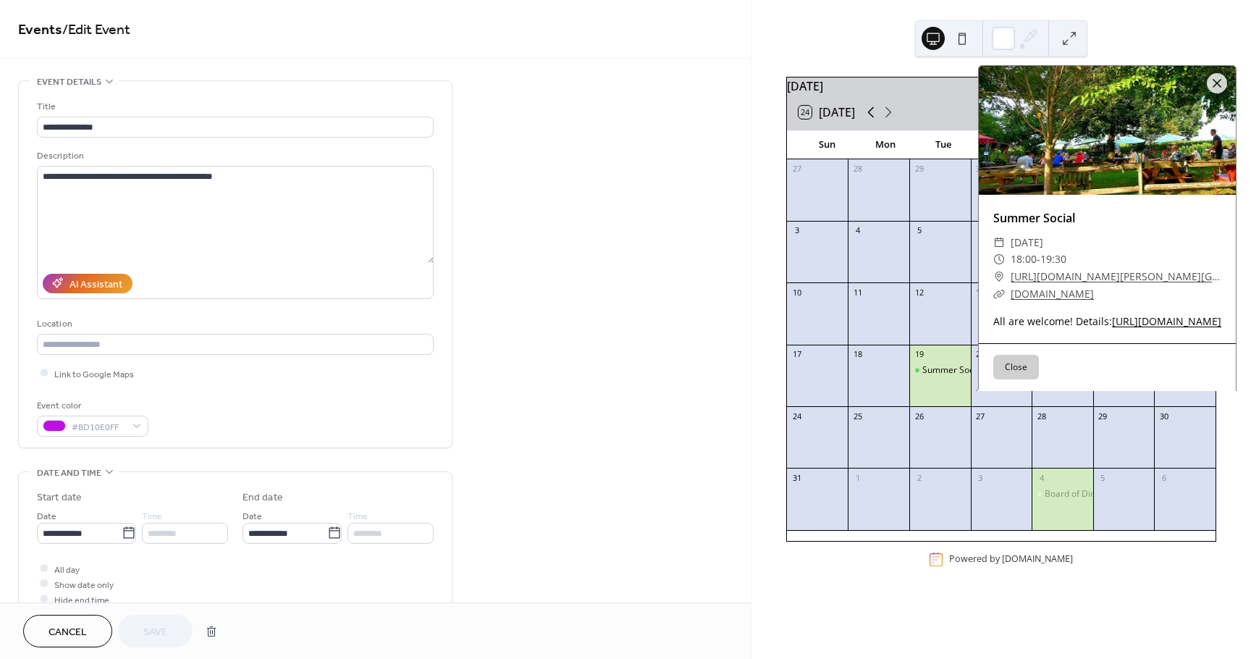
click at [875, 121] on icon at bounding box center [870, 112] width 17 height 17
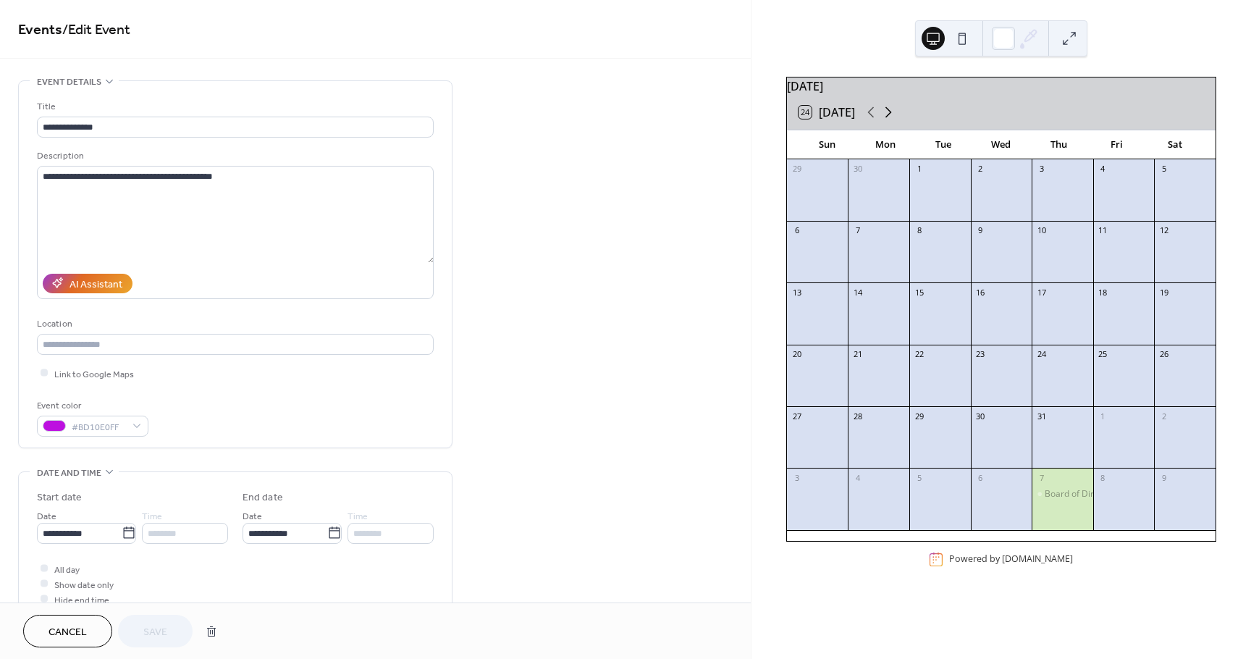
click at [889, 119] on icon at bounding box center [888, 112] width 17 height 17
click at [958, 377] on div "Summer Social" at bounding box center [953, 370] width 61 height 12
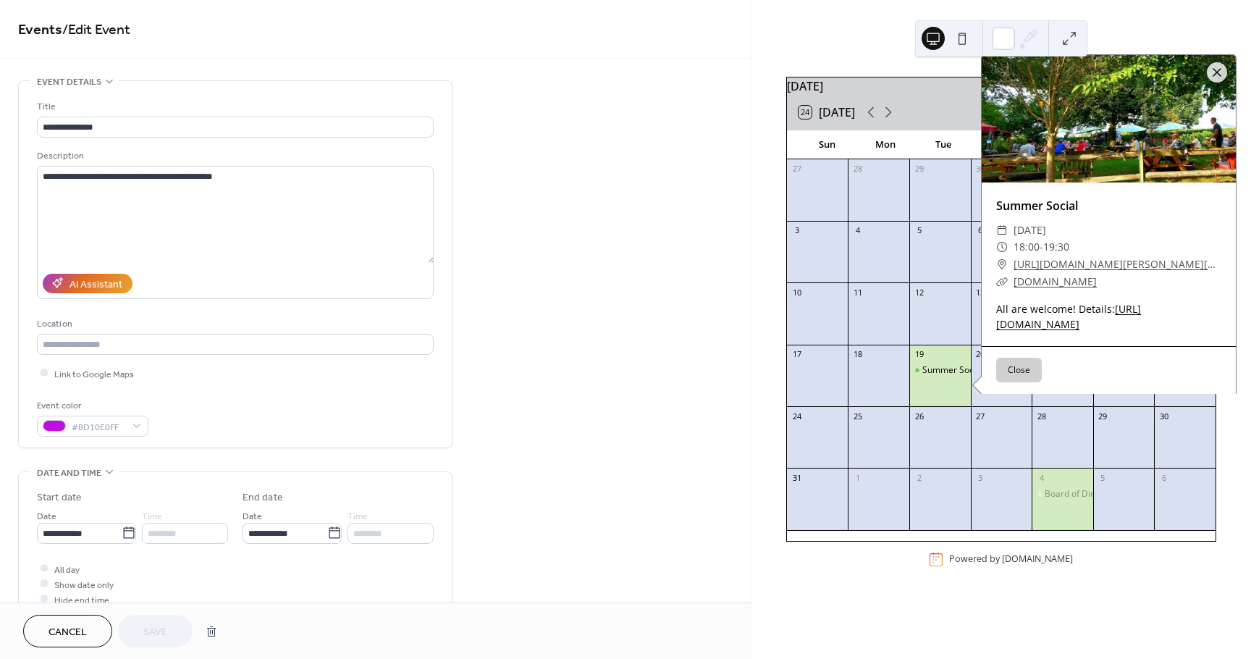
click at [1057, 321] on link "https://www.cutchoguecivic.org/event-details/summer-get-together" at bounding box center [1068, 316] width 145 height 29
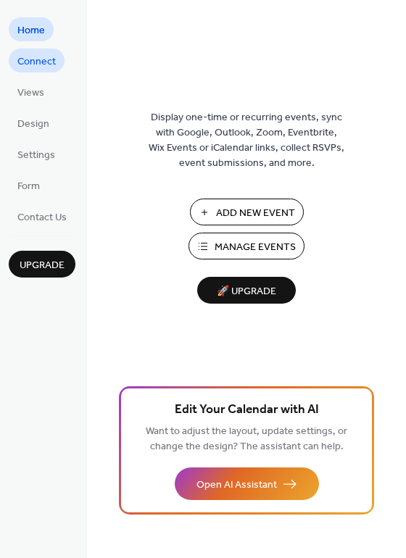
click at [41, 55] on span "Connect" at bounding box center [36, 61] width 38 height 15
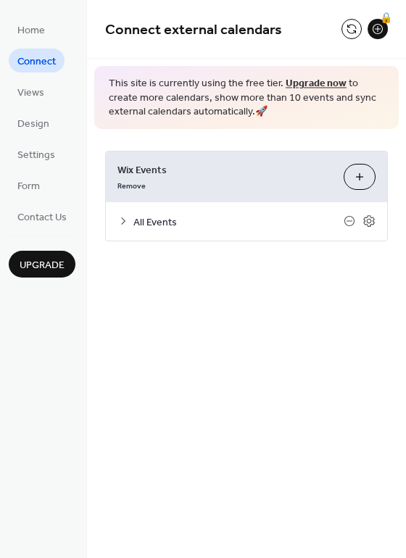
click at [163, 222] on span "All Events" at bounding box center [238, 221] width 210 height 15
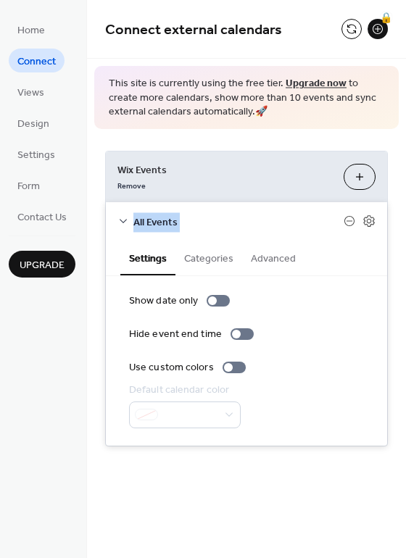
drag, startPoint x: 399, startPoint y: 170, endPoint x: 400, endPoint y: 217, distance: 47.1
click at [400, 227] on div "**********" at bounding box center [246, 298] width 319 height 339
drag, startPoint x: 402, startPoint y: 177, endPoint x: 235, endPoint y: 298, distance: 205.8
click at [401, 232] on div "**********" at bounding box center [246, 298] width 319 height 339
click at [213, 301] on div at bounding box center [212, 300] width 9 height 9
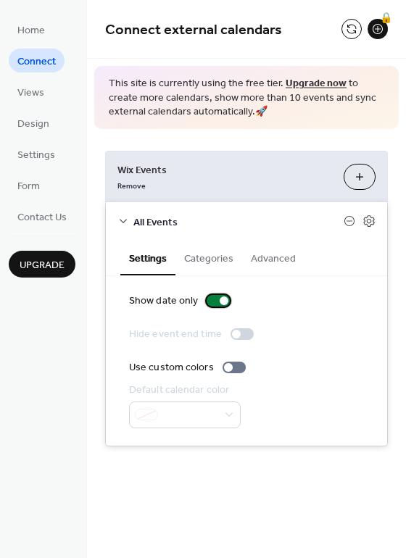
click at [216, 304] on div at bounding box center [217, 301] width 23 height 12
click at [353, 170] on button "Customize" at bounding box center [359, 177] width 32 height 26
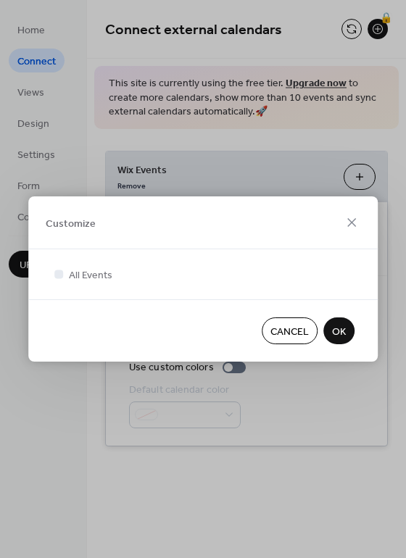
click at [401, 312] on div "Customize All Events Cancel OK" at bounding box center [203, 279] width 406 height 558
click at [335, 330] on span "OK" at bounding box center [339, 331] width 14 height 15
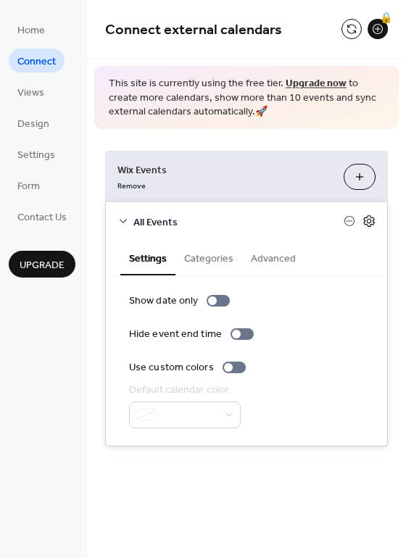
click at [371, 222] on icon at bounding box center [368, 220] width 13 height 13
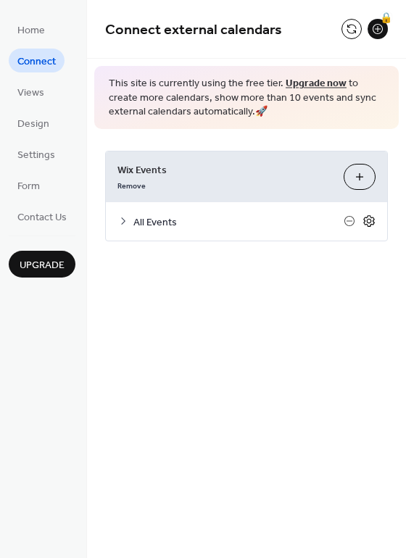
click at [371, 222] on icon at bounding box center [368, 220] width 13 height 13
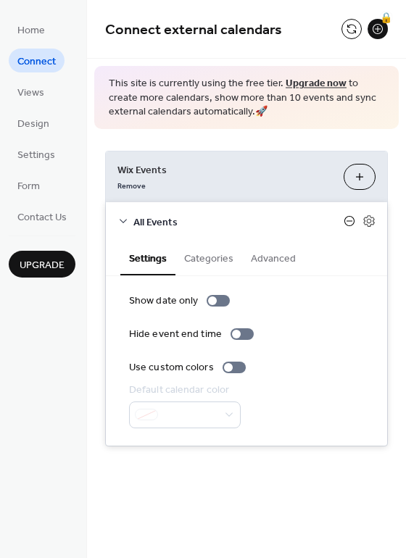
click at [347, 219] on icon at bounding box center [349, 221] width 12 height 12
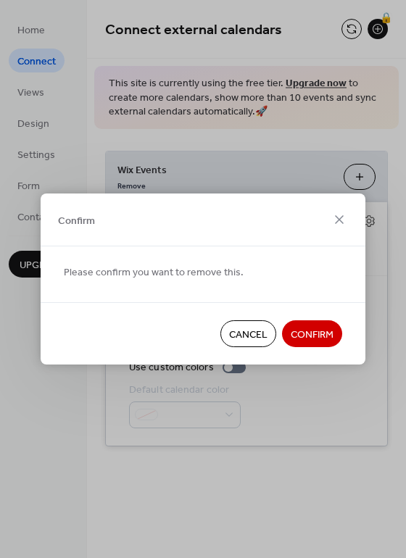
click at [253, 332] on span "Cancel" at bounding box center [248, 334] width 38 height 15
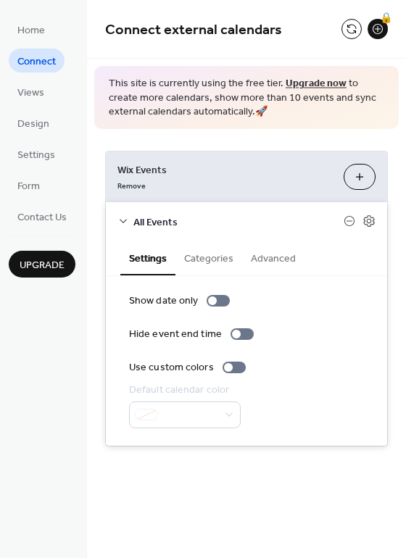
click at [351, 173] on button "Customize" at bounding box center [359, 177] width 32 height 26
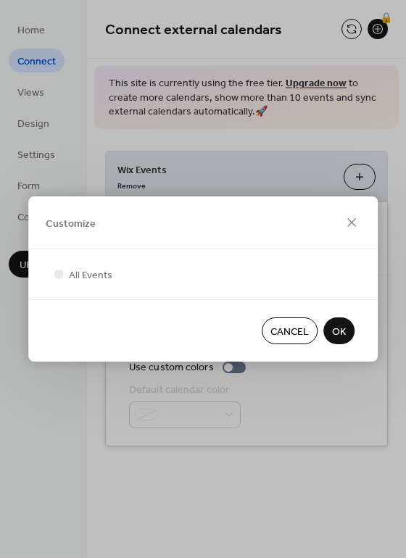
click at [337, 332] on span "OK" at bounding box center [339, 331] width 14 height 15
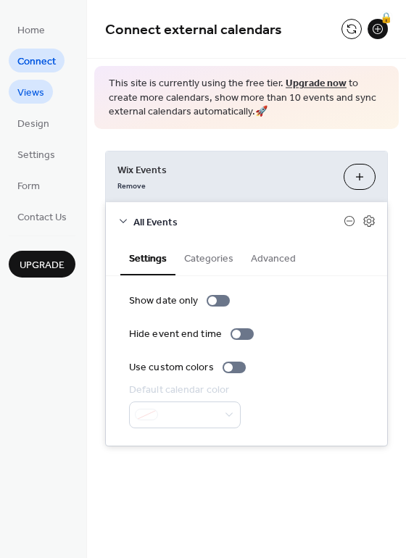
click at [33, 85] on span "Views" at bounding box center [30, 92] width 27 height 15
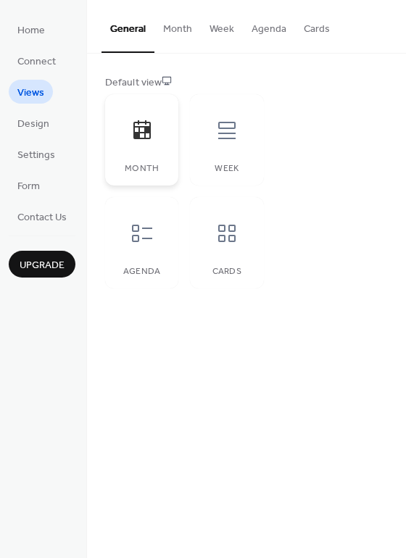
click at [135, 125] on icon at bounding box center [141, 130] width 23 height 23
click at [227, 139] on icon at bounding box center [226, 130] width 23 height 23
click at [227, 140] on icon at bounding box center [226, 130] width 23 height 23
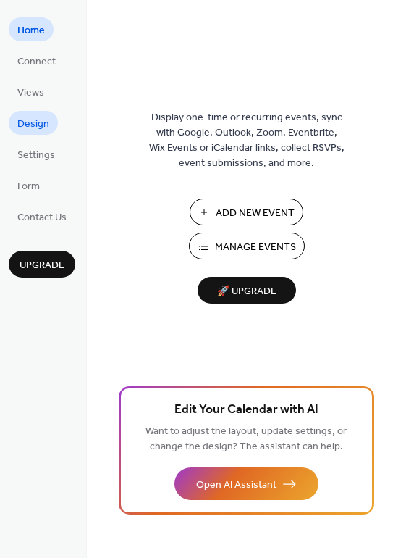
click at [43, 123] on span "Design" at bounding box center [33, 124] width 32 height 15
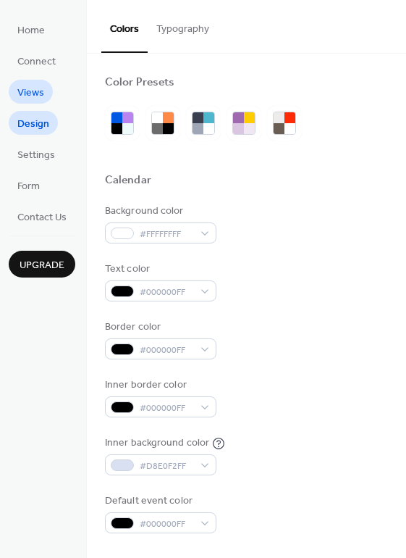
click at [36, 94] on span "Views" at bounding box center [30, 92] width 27 height 15
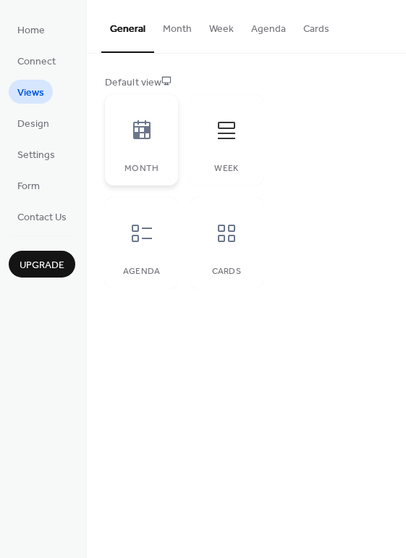
click at [150, 130] on icon at bounding box center [141, 130] width 23 height 23
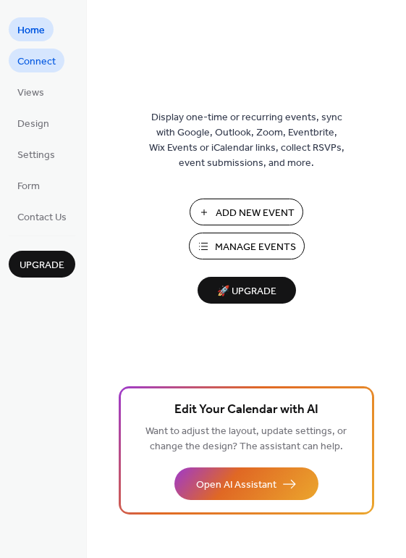
click at [38, 56] on span "Connect" at bounding box center [36, 61] width 38 height 15
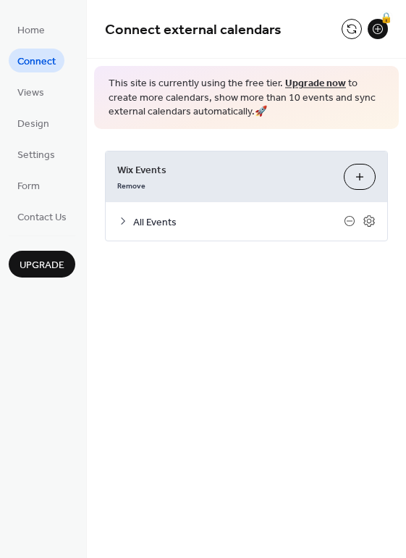
click at [159, 221] on span "All Events" at bounding box center [238, 221] width 211 height 15
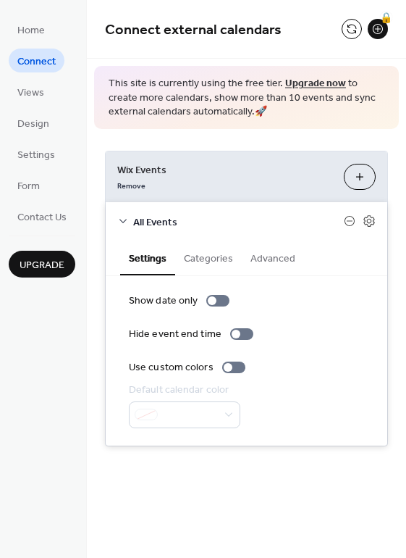
click at [201, 256] on button "Categories" at bounding box center [208, 256] width 67 height 33
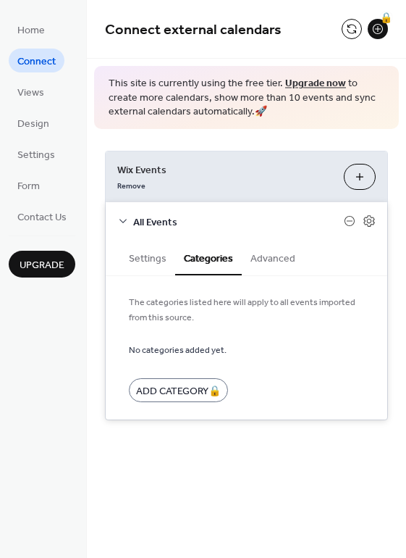
click at [277, 261] on button "Advanced" at bounding box center [273, 256] width 62 height 33
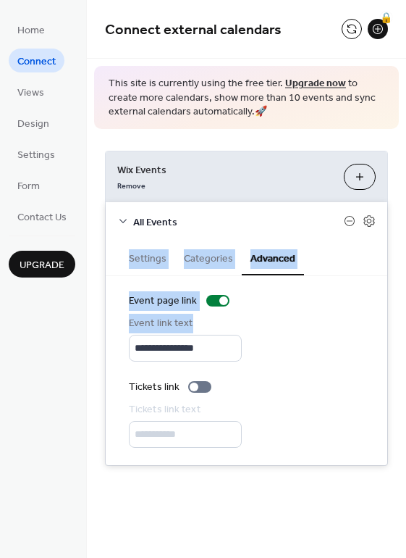
drag, startPoint x: 402, startPoint y: 231, endPoint x: 390, endPoint y: 349, distance: 118.6
click at [390, 349] on div "**********" at bounding box center [246, 308] width 319 height 358
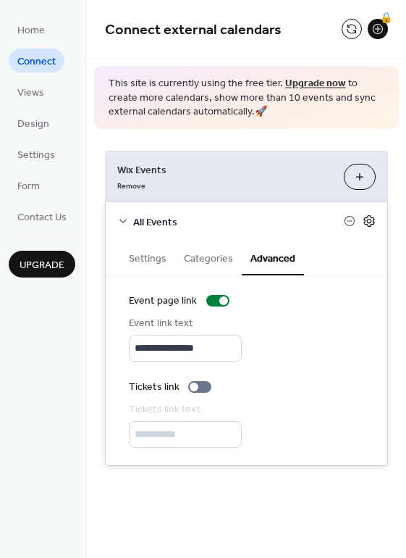
click at [371, 220] on icon at bounding box center [369, 221] width 5 height 5
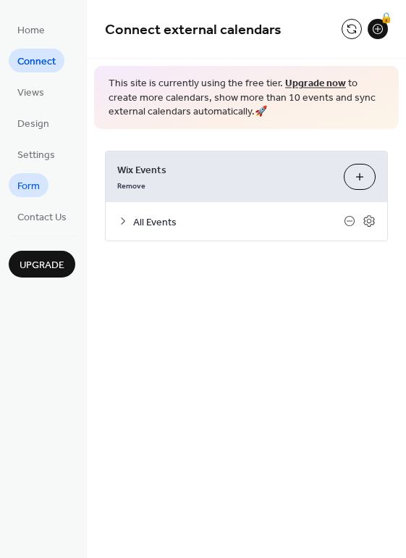
click at [27, 190] on span "Form" at bounding box center [28, 186] width 22 height 15
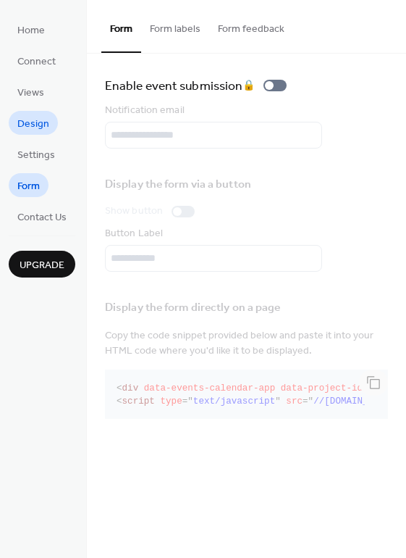
click at [38, 126] on span "Design" at bounding box center [33, 124] width 32 height 15
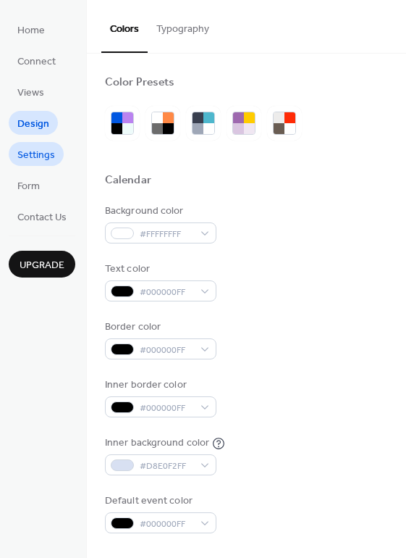
click at [38, 159] on span "Settings" at bounding box center [36, 155] width 38 height 15
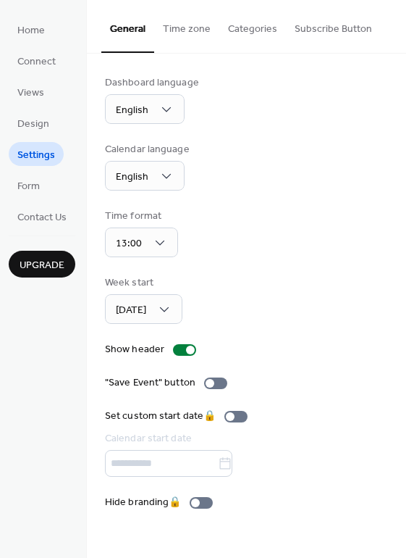
click at [248, 28] on button "Categories" at bounding box center [252, 25] width 67 height 51
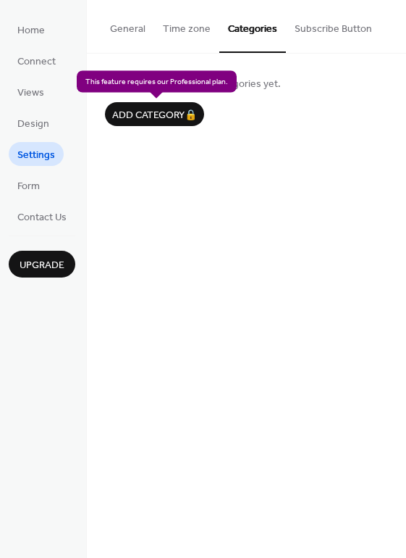
click at [169, 118] on div "Add category 🔒" at bounding box center [154, 114] width 99 height 24
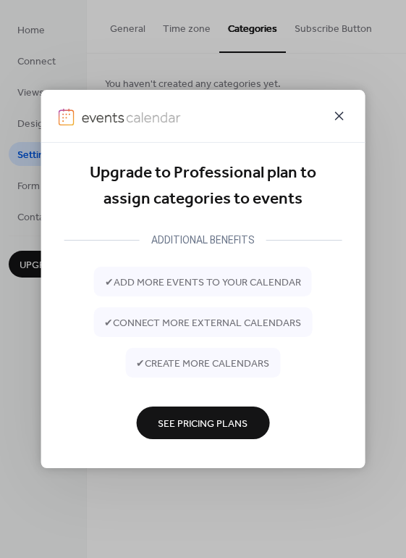
click at [340, 111] on icon at bounding box center [339, 115] width 17 height 17
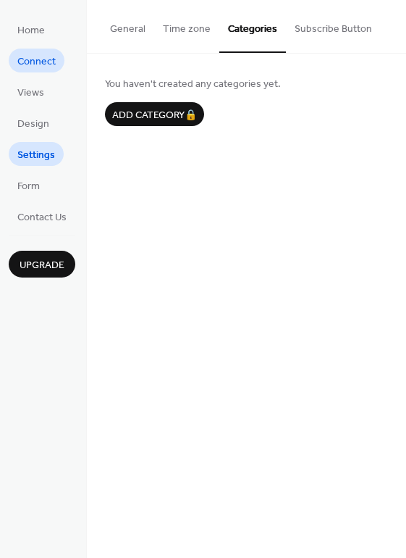
click at [35, 60] on span "Connect" at bounding box center [36, 61] width 38 height 15
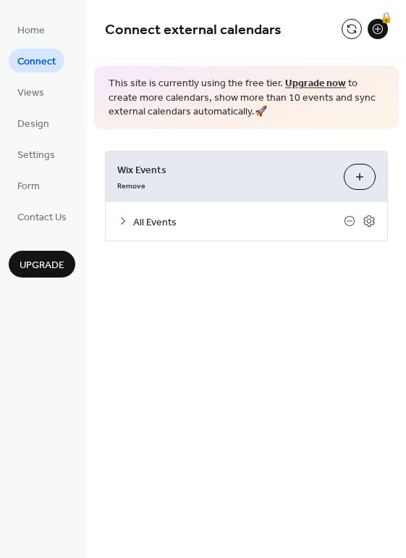
click at [130, 222] on div "All Events" at bounding box center [247, 221] width 282 height 38
click at [148, 220] on span "All Events" at bounding box center [238, 221] width 211 height 15
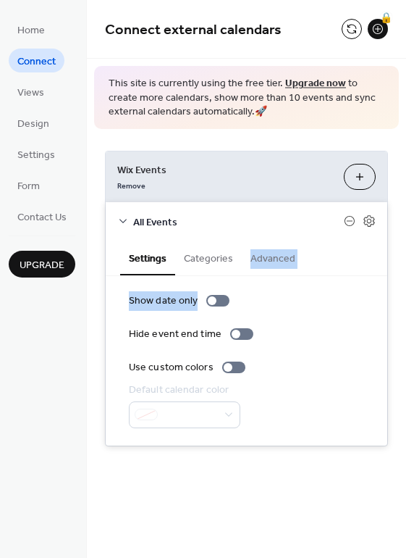
drag, startPoint x: 400, startPoint y: 241, endPoint x: 399, endPoint y: 291, distance: 50.0
click at [399, 291] on div "**********" at bounding box center [246, 298] width 319 height 339
click at [350, 219] on icon at bounding box center [350, 221] width 12 height 12
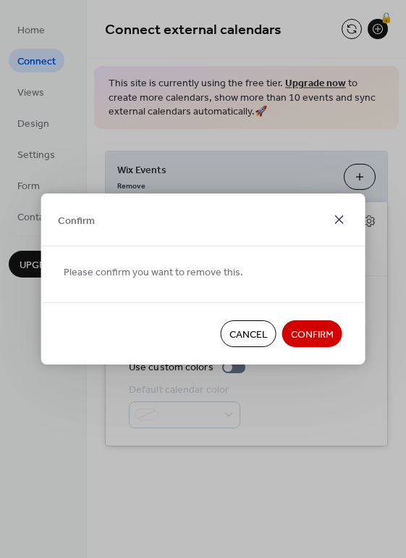
click at [343, 218] on icon at bounding box center [339, 219] width 17 height 17
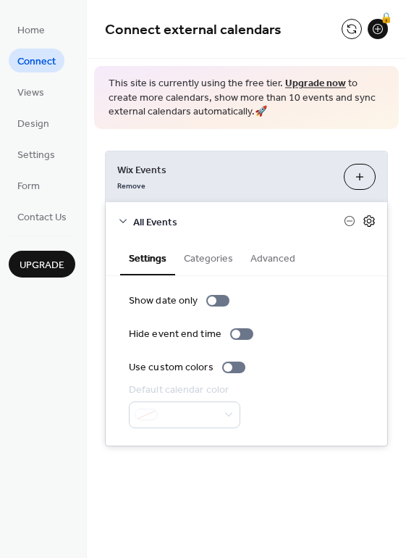
click at [367, 220] on icon at bounding box center [369, 221] width 5 height 5
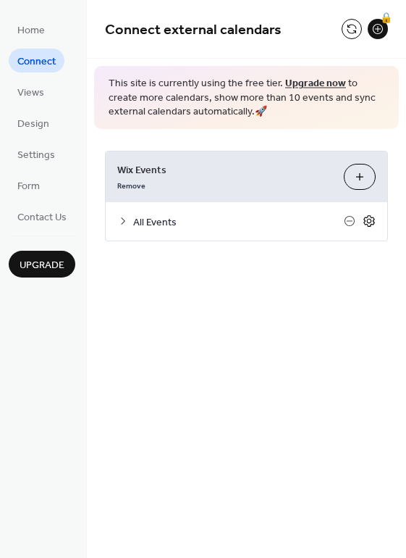
click at [367, 220] on icon at bounding box center [369, 221] width 5 height 5
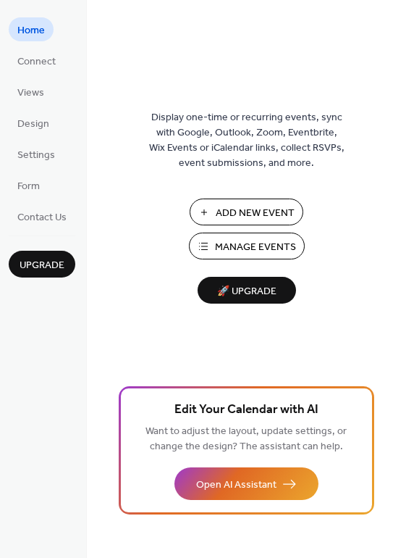
drag, startPoint x: 400, startPoint y: 159, endPoint x: 395, endPoint y: 211, distance: 52.4
click at [395, 211] on div "Display one-time or recurring events, sync with Google, Outlook, Zoom, Eventbri…" at bounding box center [246, 302] width 319 height 511
click at [215, 208] on button "Add New Event" at bounding box center [247, 211] width 114 height 27
click at [247, 75] on img at bounding box center [247, 65] width 0 height 36
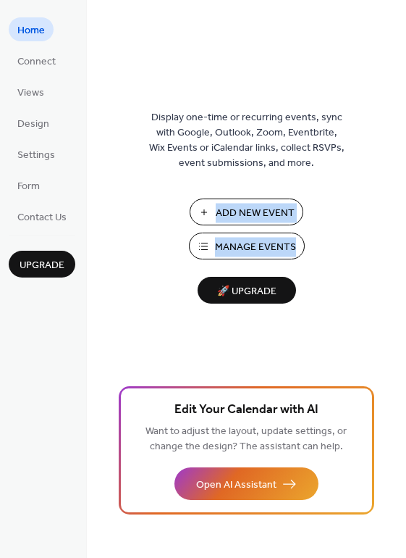
drag, startPoint x: 401, startPoint y: 198, endPoint x: 398, endPoint y: 251, distance: 52.9
click at [398, 251] on div "Display one-time or recurring events, sync with Google, Outlook, Zoom, Eventbri…" at bounding box center [246, 302] width 319 height 511
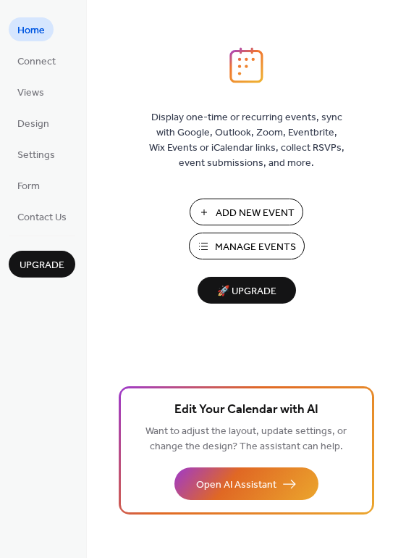
click at [259, 400] on span "Edit Your Calendar with AI" at bounding box center [247, 410] width 144 height 20
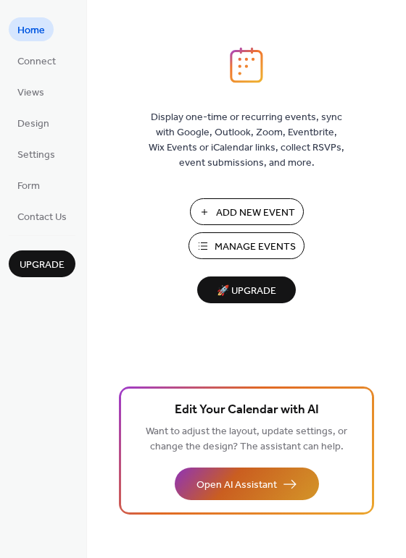
drag, startPoint x: 371, startPoint y: 126, endPoint x: 236, endPoint y: 484, distance: 383.2
click at [236, 484] on span "Open AI Assistant" at bounding box center [236, 485] width 80 height 15
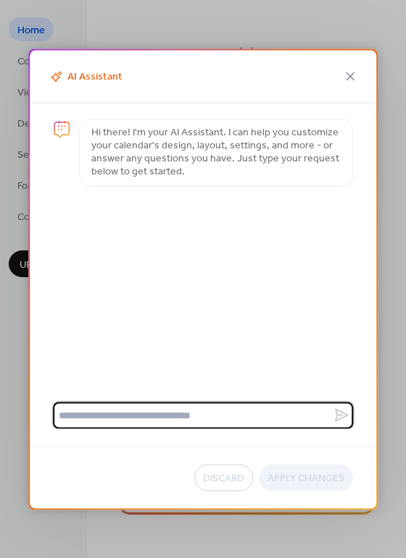
click at [175, 411] on textarea at bounding box center [193, 415] width 280 height 27
click at [104, 418] on textarea "**********" at bounding box center [193, 415] width 280 height 27
click at [96, 415] on textarea "**********" at bounding box center [193, 415] width 280 height 27
type textarea "**********"
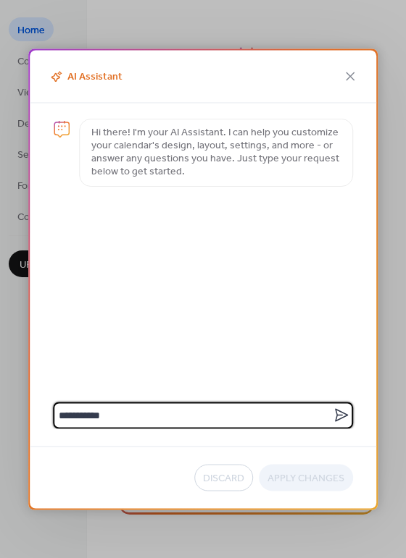
click at [345, 419] on icon at bounding box center [340, 415] width 17 height 17
click at [332, 419] on textarea "**********" at bounding box center [193, 415] width 280 height 27
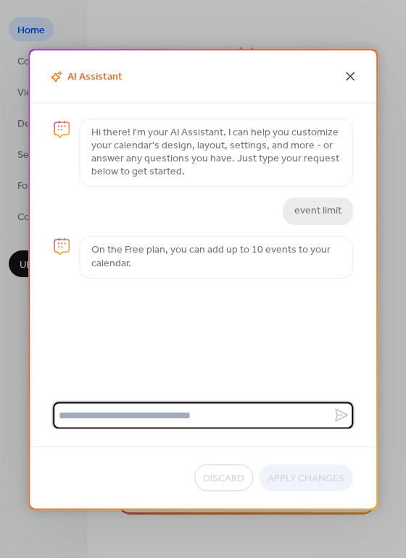
click at [350, 77] on icon at bounding box center [349, 76] width 9 height 9
